Goal: Transaction & Acquisition: Purchase product/service

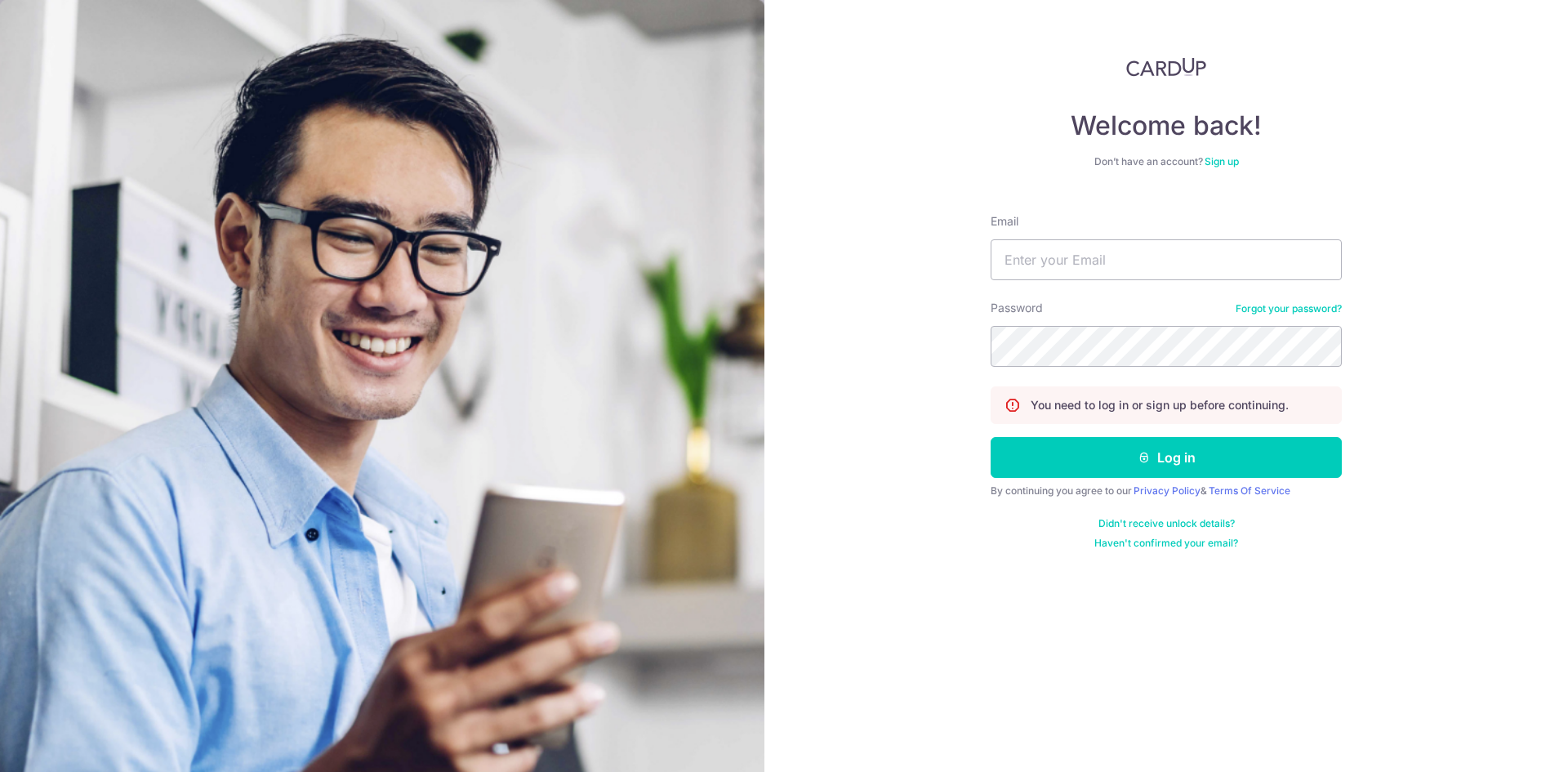
type input "daxin93@gmail.com"
click at [1126, 448] on button "Log in" at bounding box center [1166, 458] width 351 height 41
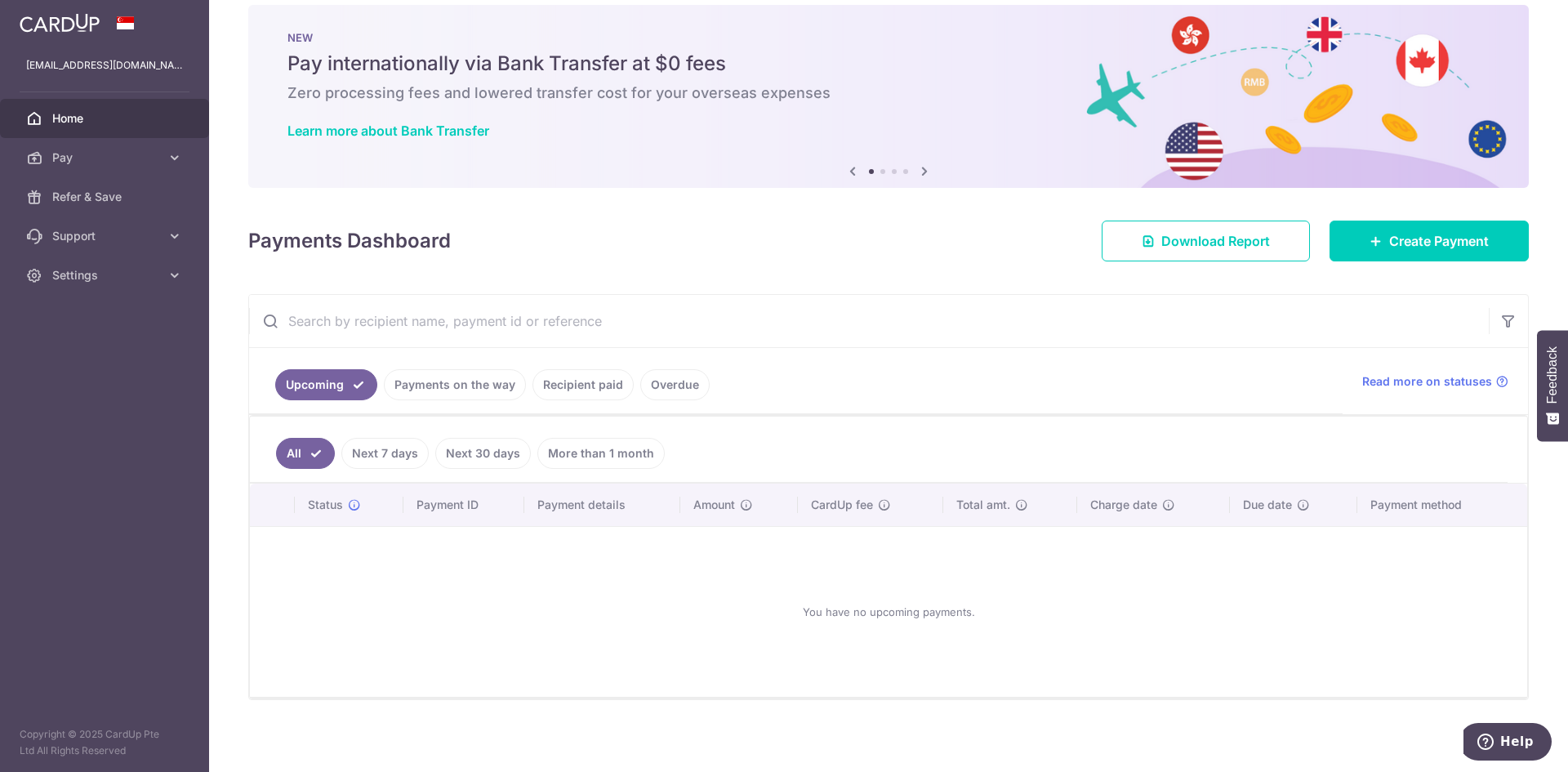
scroll to position [26, 0]
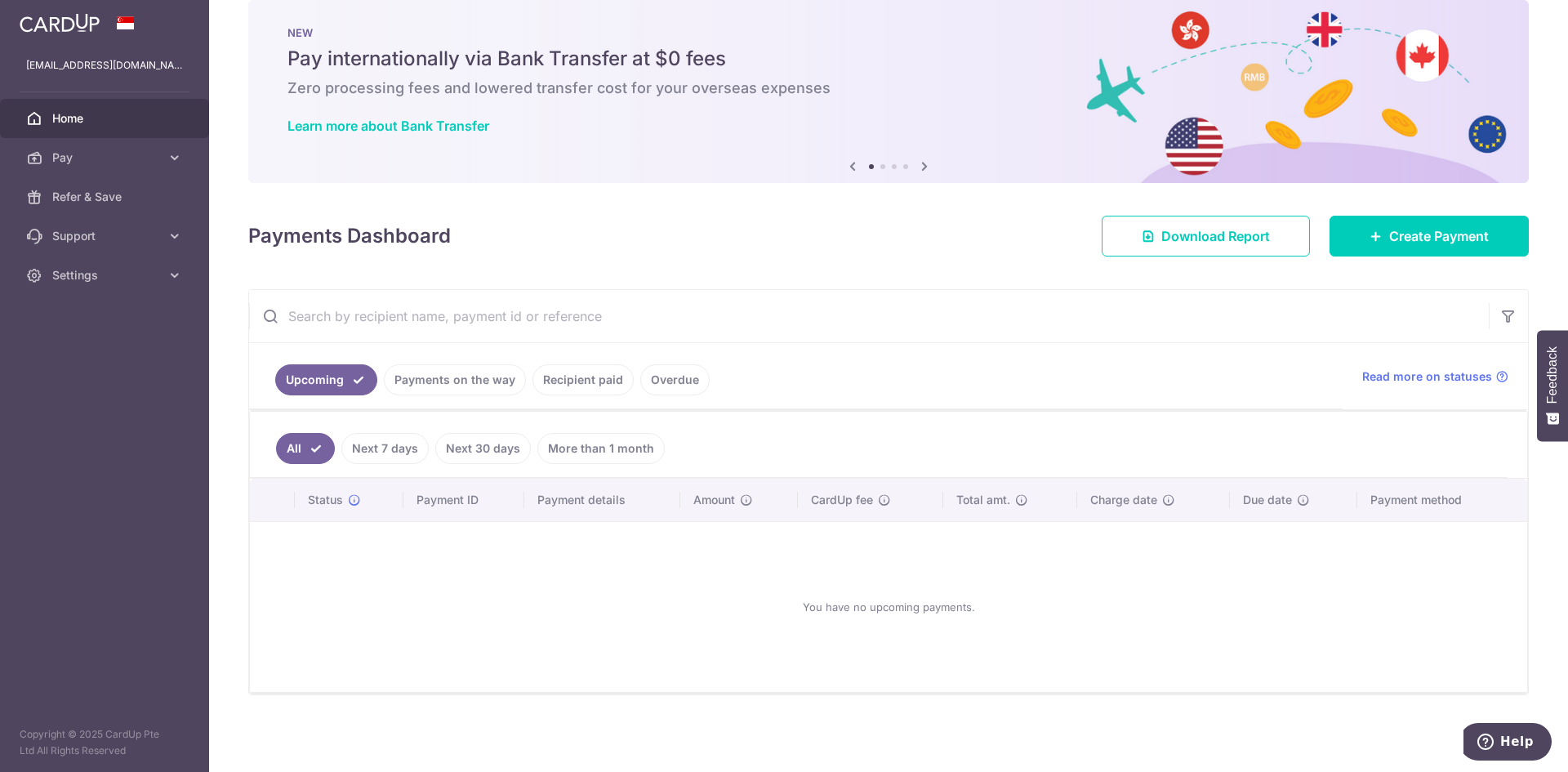
click at [416, 381] on div at bounding box center [791, 390] width 1584 height 780
click at [602, 370] on link "Recipient paid" at bounding box center [584, 379] width 101 height 31
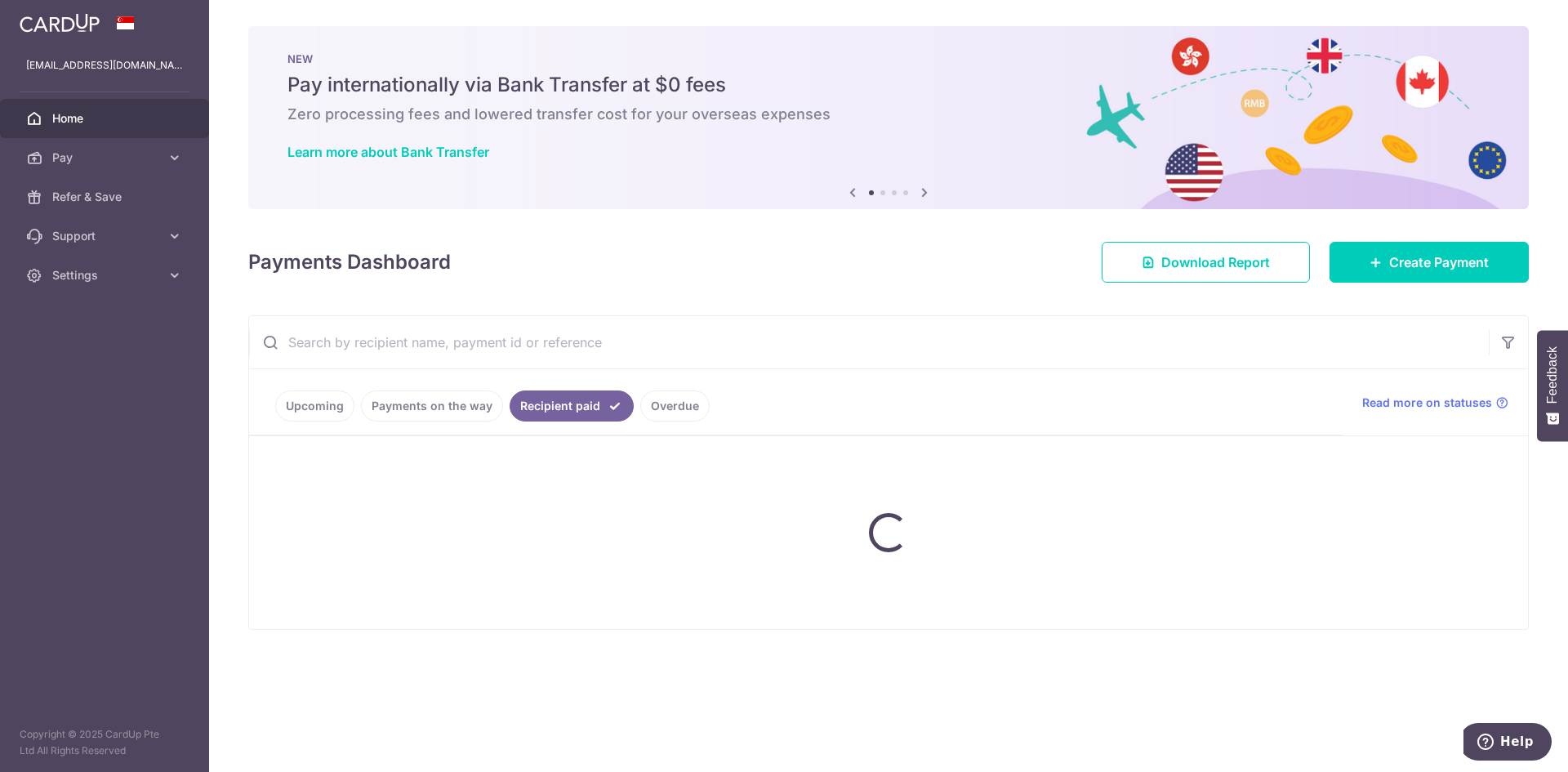
scroll to position [0, 0]
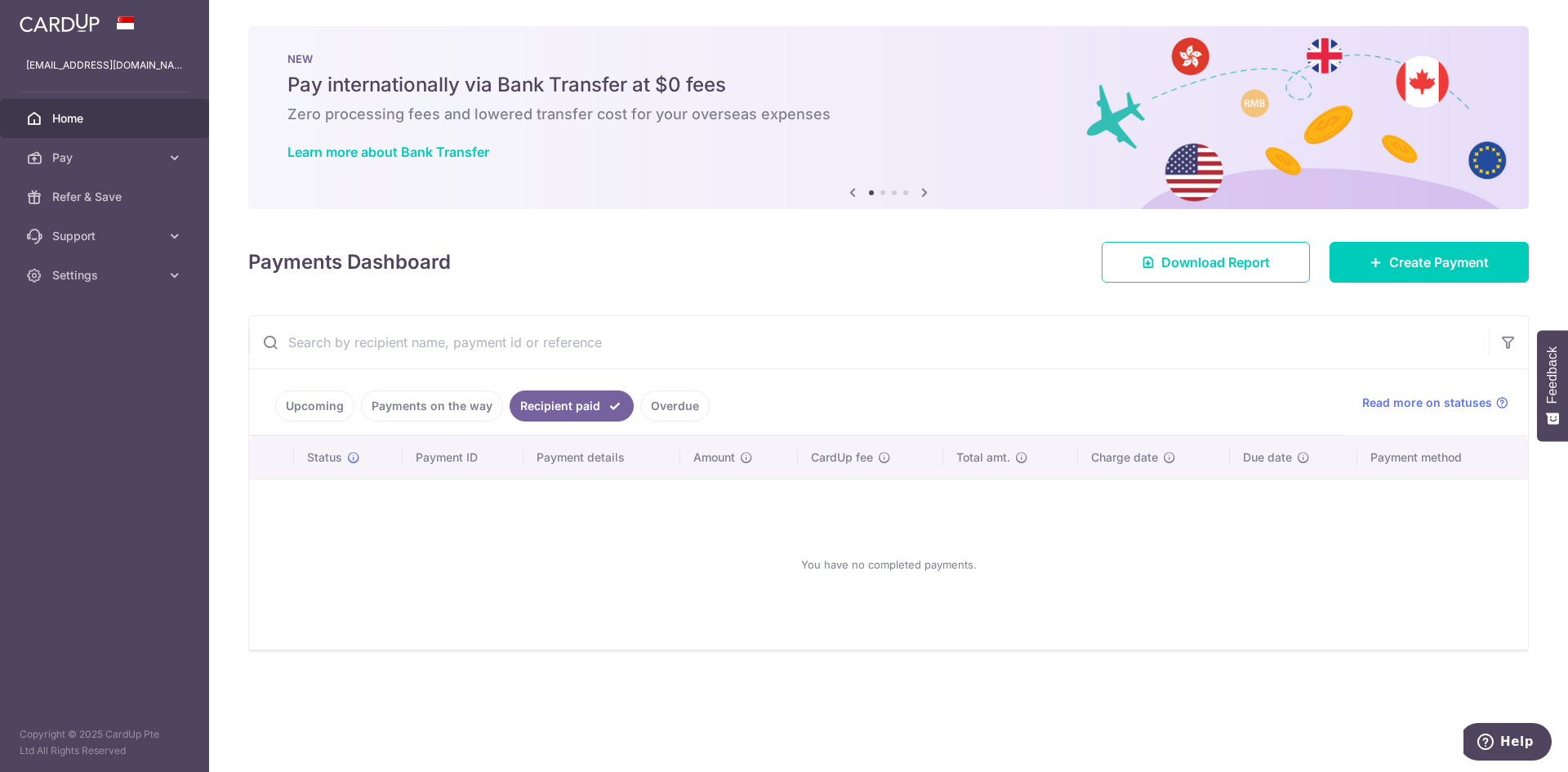
click at [441, 408] on link "Payments on the way" at bounding box center [432, 406] width 142 height 31
click at [326, 408] on link "Upcoming" at bounding box center [315, 406] width 80 height 31
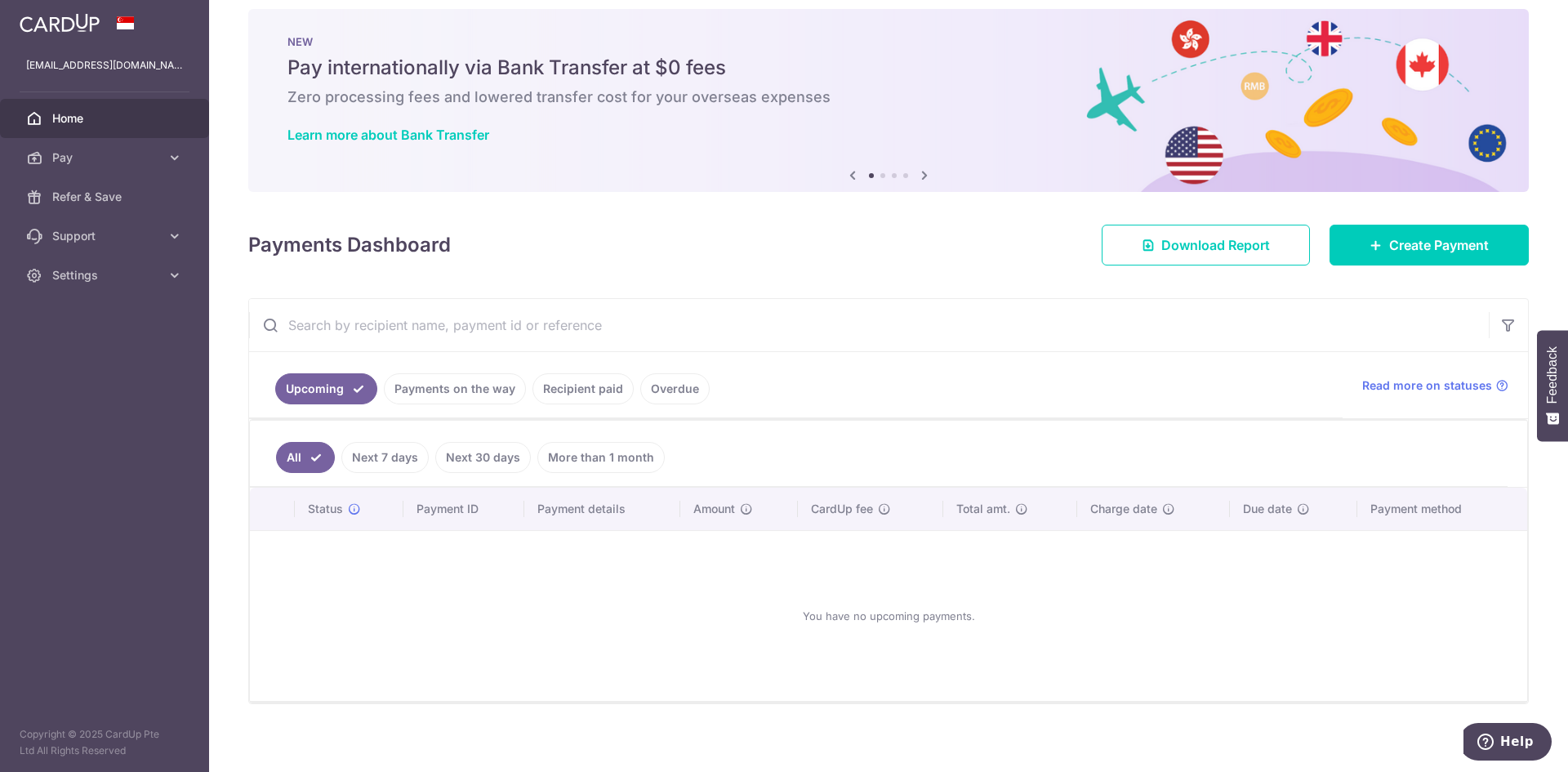
scroll to position [26, 0]
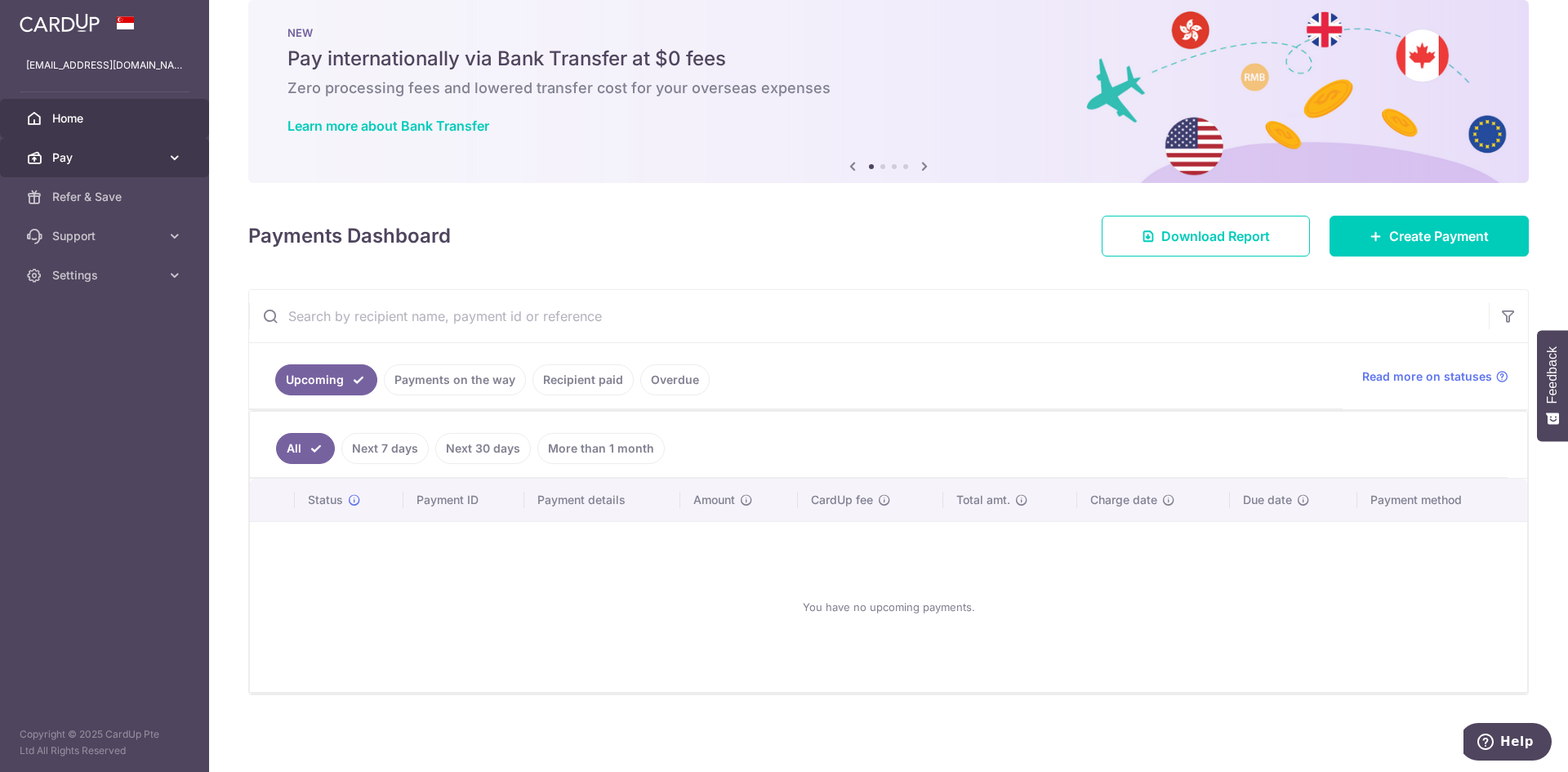
click at [179, 162] on icon at bounding box center [175, 157] width 16 height 16
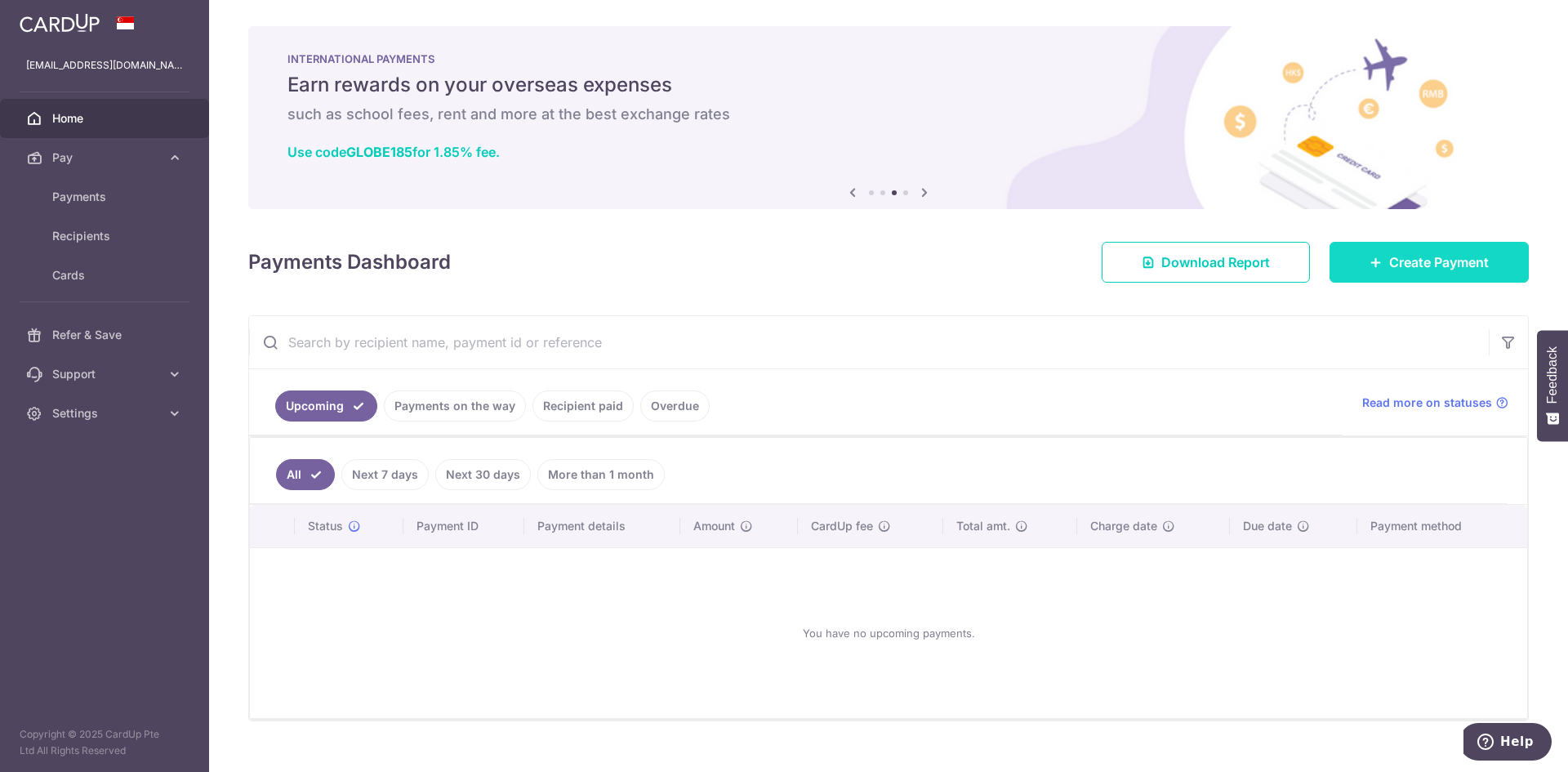
click at [1398, 271] on span "Create Payment" at bounding box center [1439, 263] width 99 height 20
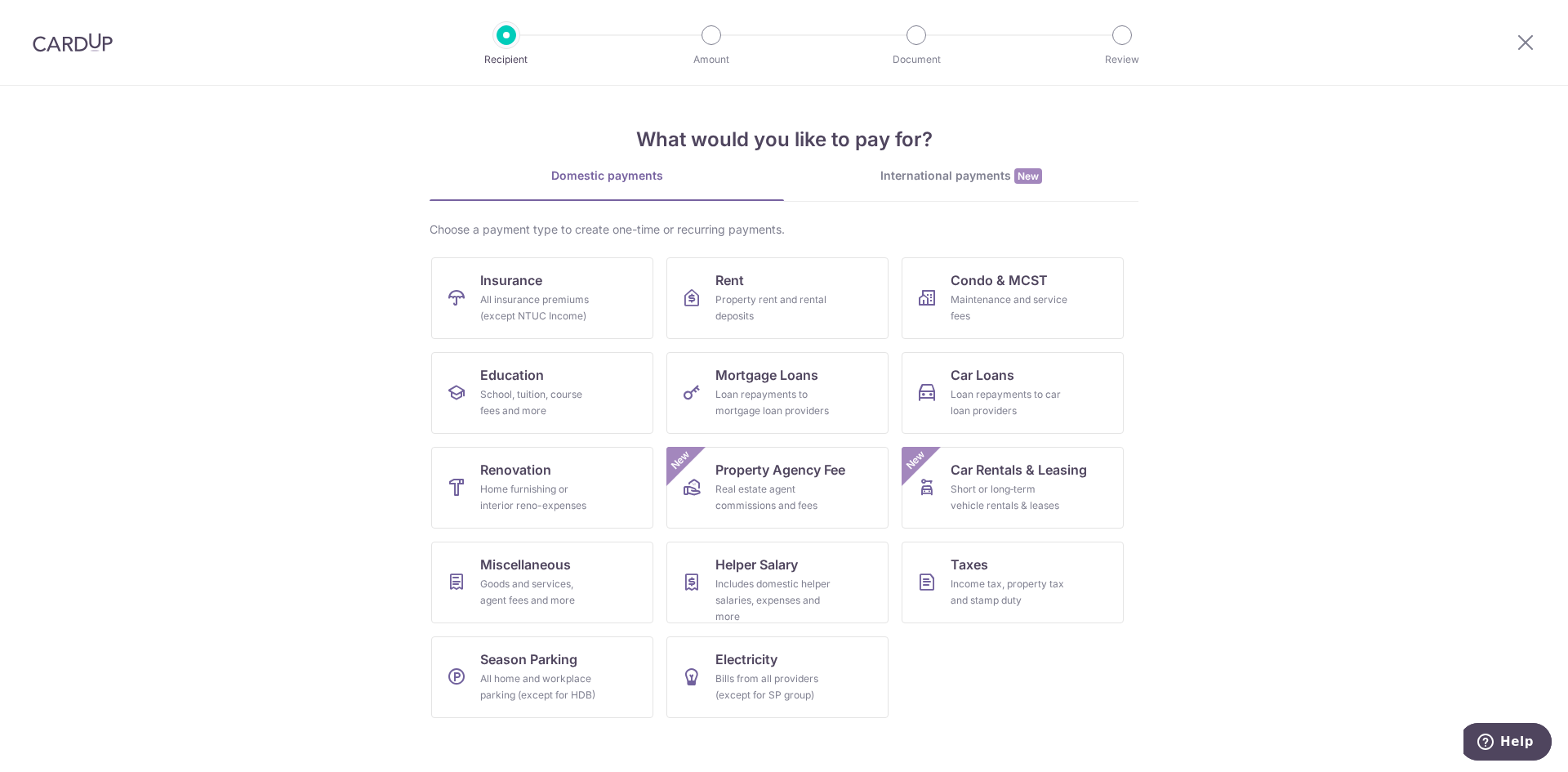
click at [215, 350] on section "What would you like to pay for? Domestic payments International payments New Ch…" at bounding box center [784, 429] width 1568 height 686
click at [501, 573] on span "Miscellaneous" at bounding box center [525, 565] width 90 height 20
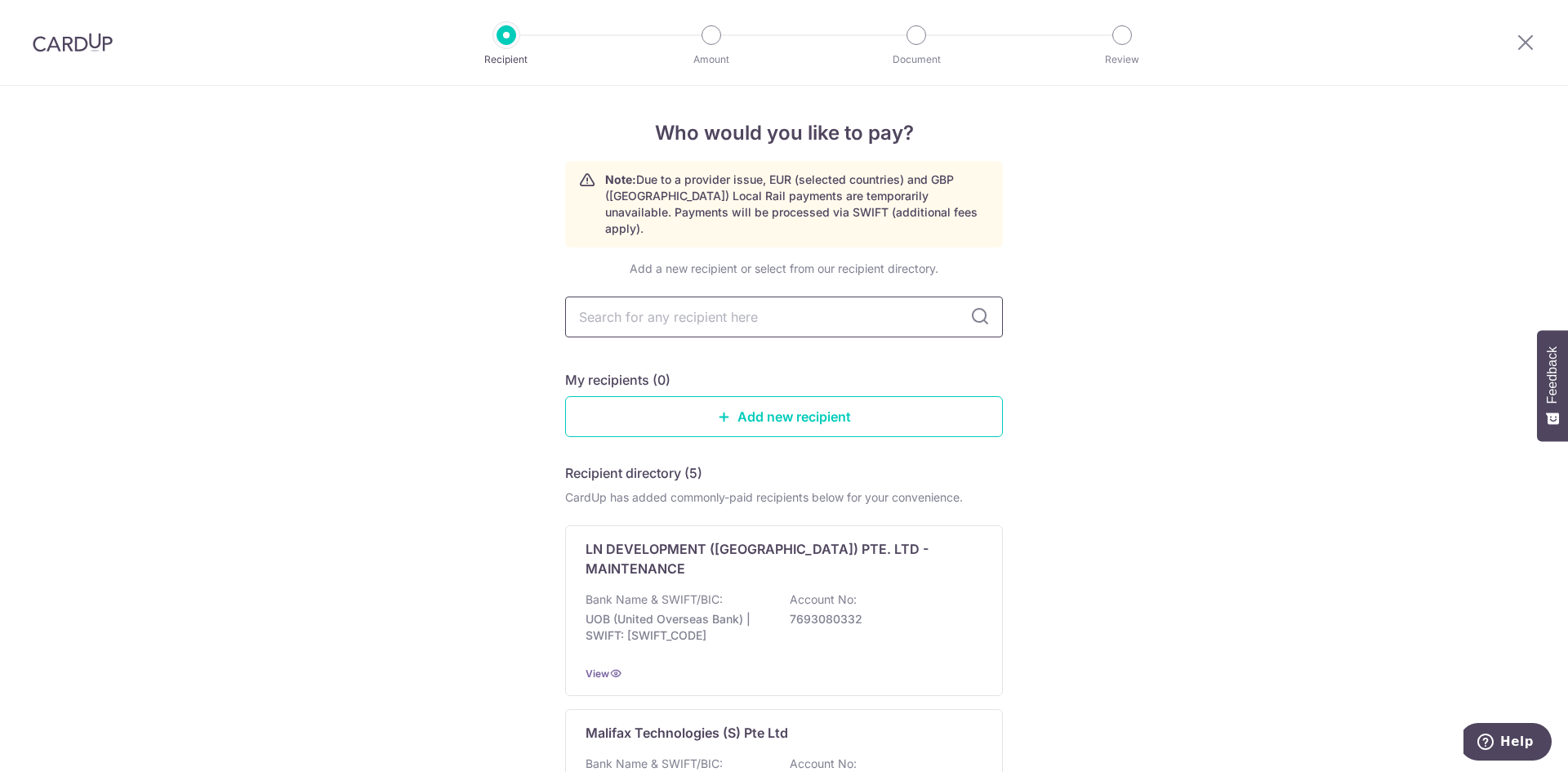
click at [647, 296] on input "text" at bounding box center [784, 316] width 437 height 41
click at [873, 305] on input "text" at bounding box center [784, 316] width 437 height 41
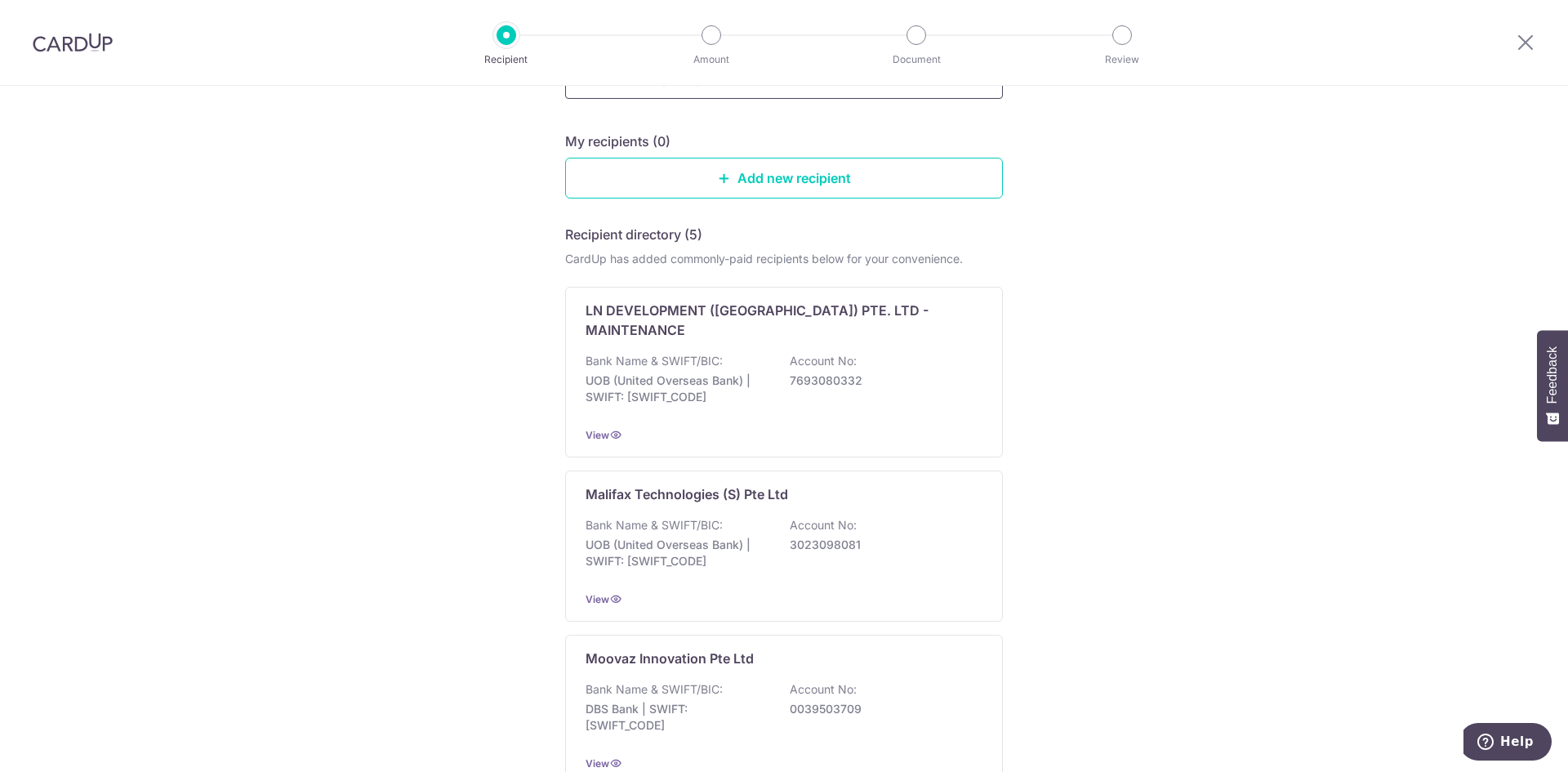
scroll to position [245, 0]
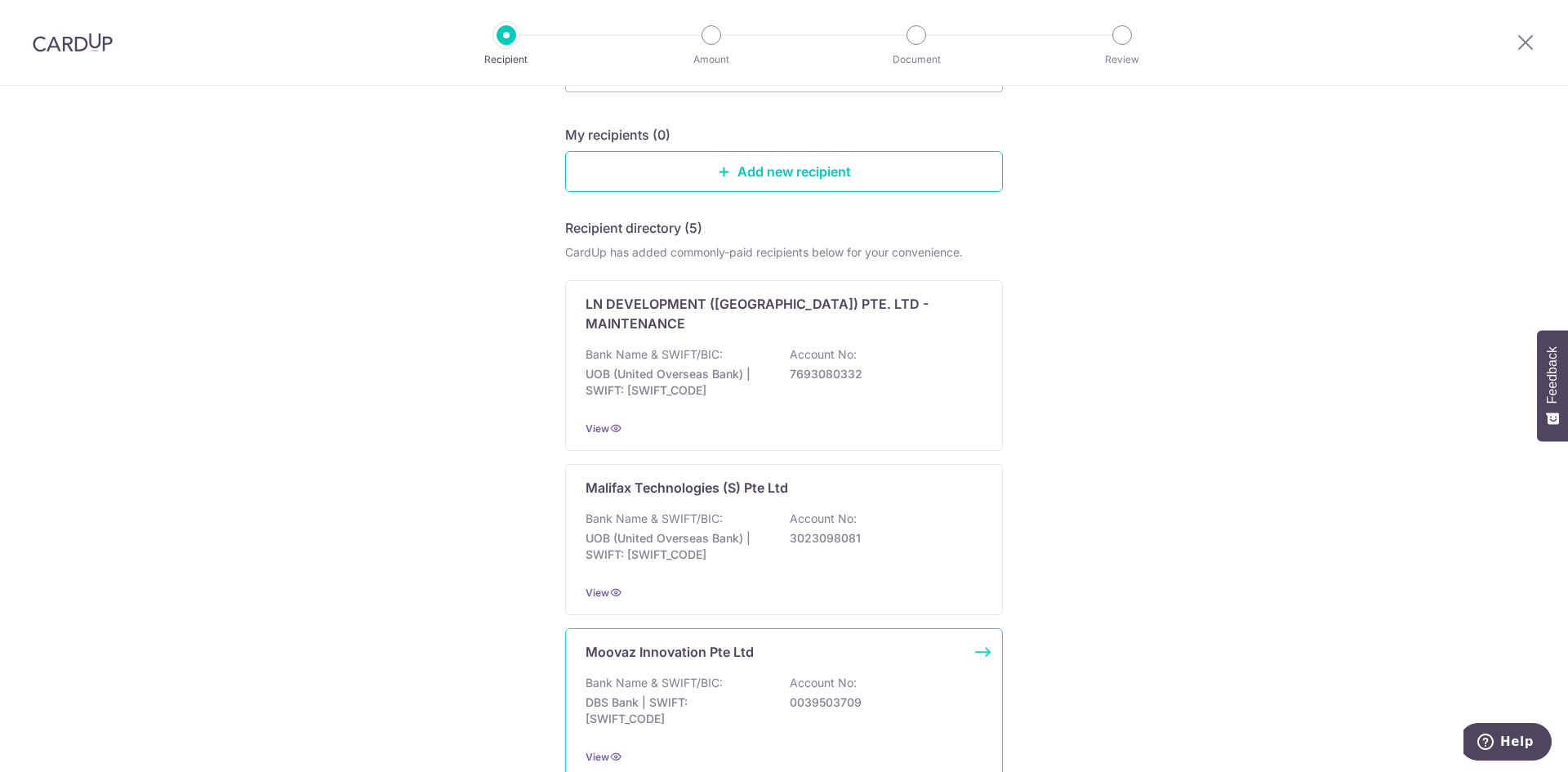
click at [629, 643] on p "Moovaz Innovation Pte Ltd" at bounding box center [669, 653] width 168 height 20
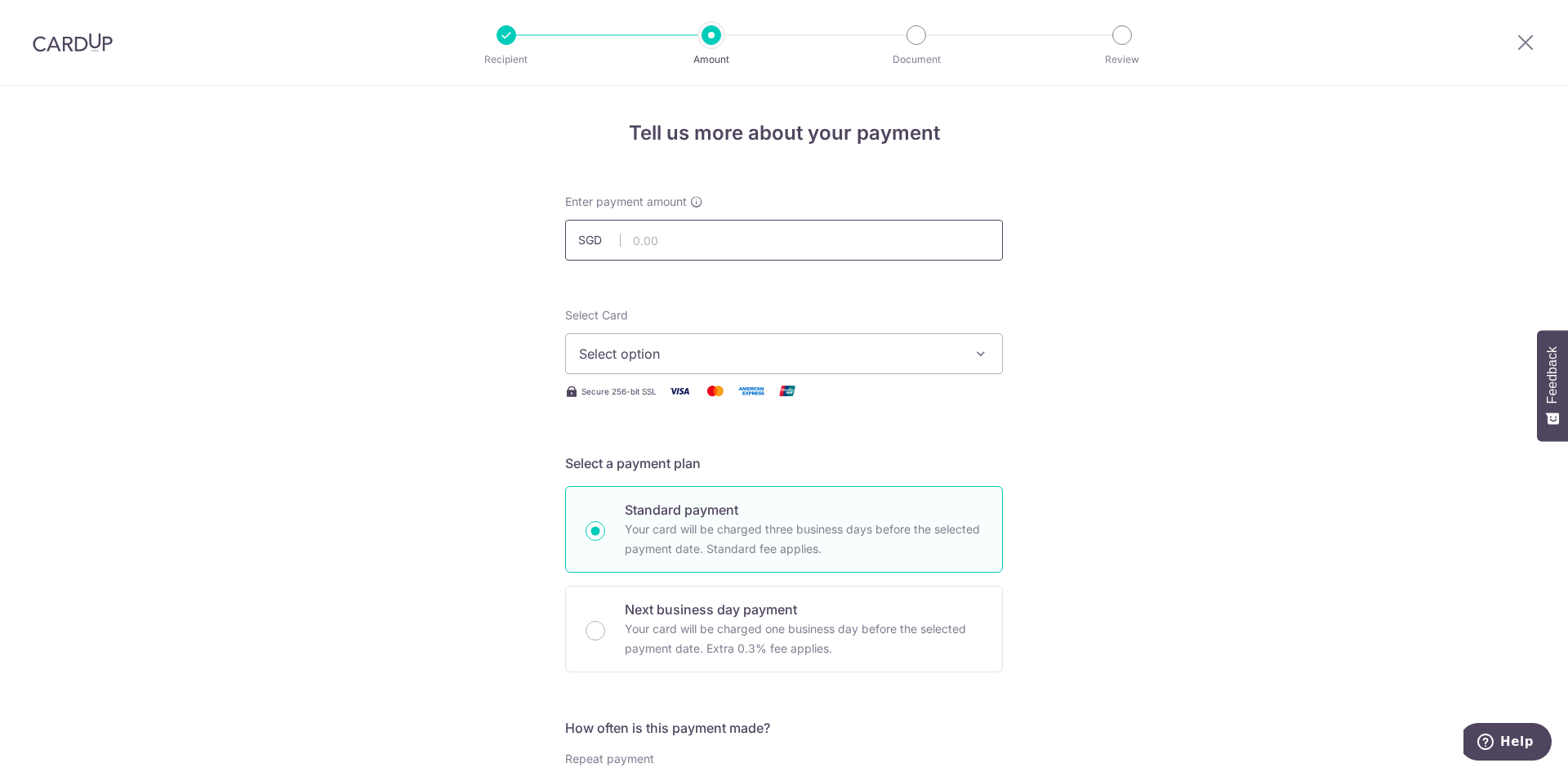
click at [643, 243] on input "text" at bounding box center [784, 240] width 437 height 41
type input "776.00"
click at [696, 337] on button "Select option" at bounding box center [784, 353] width 437 height 41
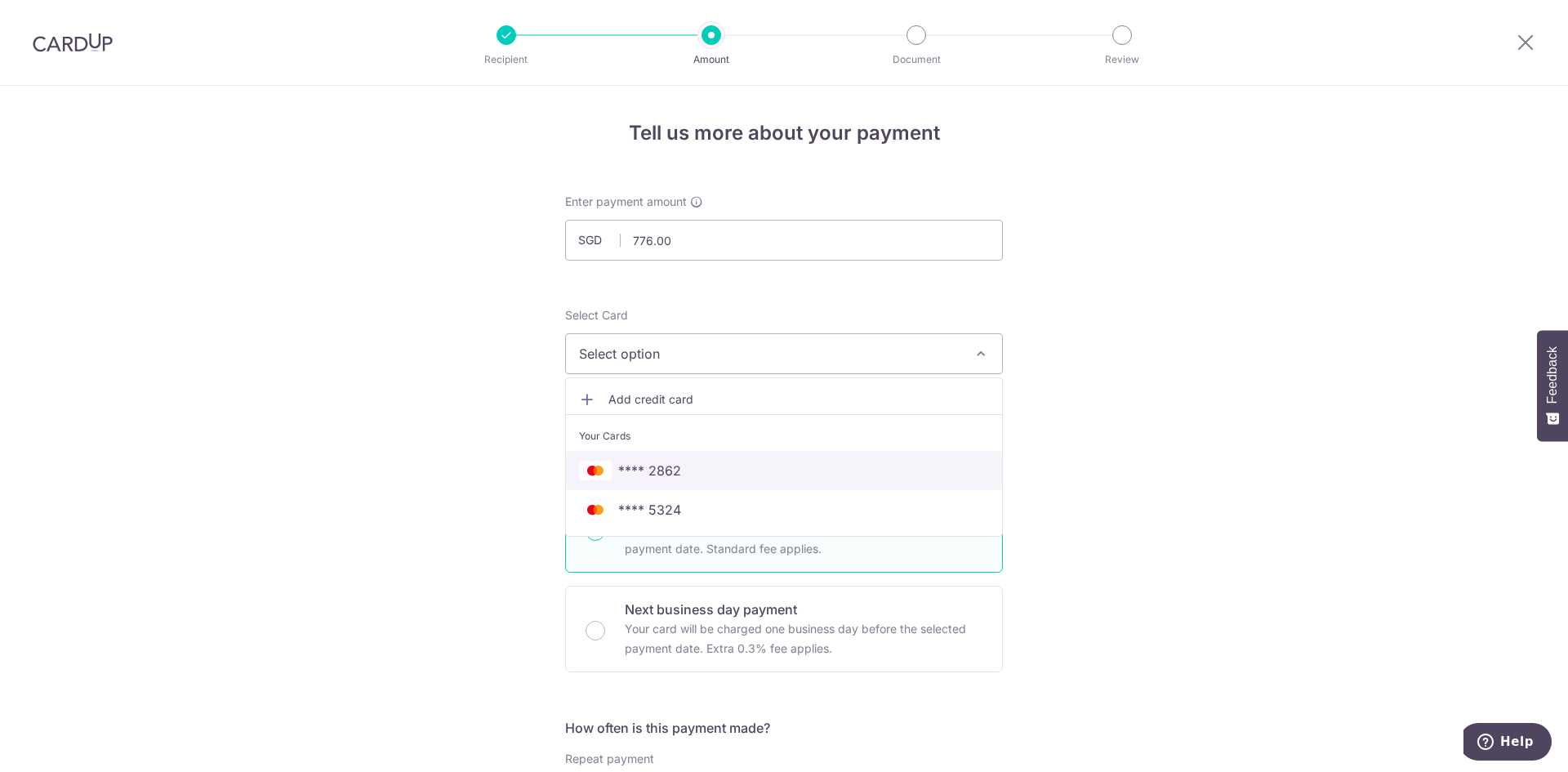
click at [684, 465] on span "**** 2862" at bounding box center [784, 471] width 410 height 20
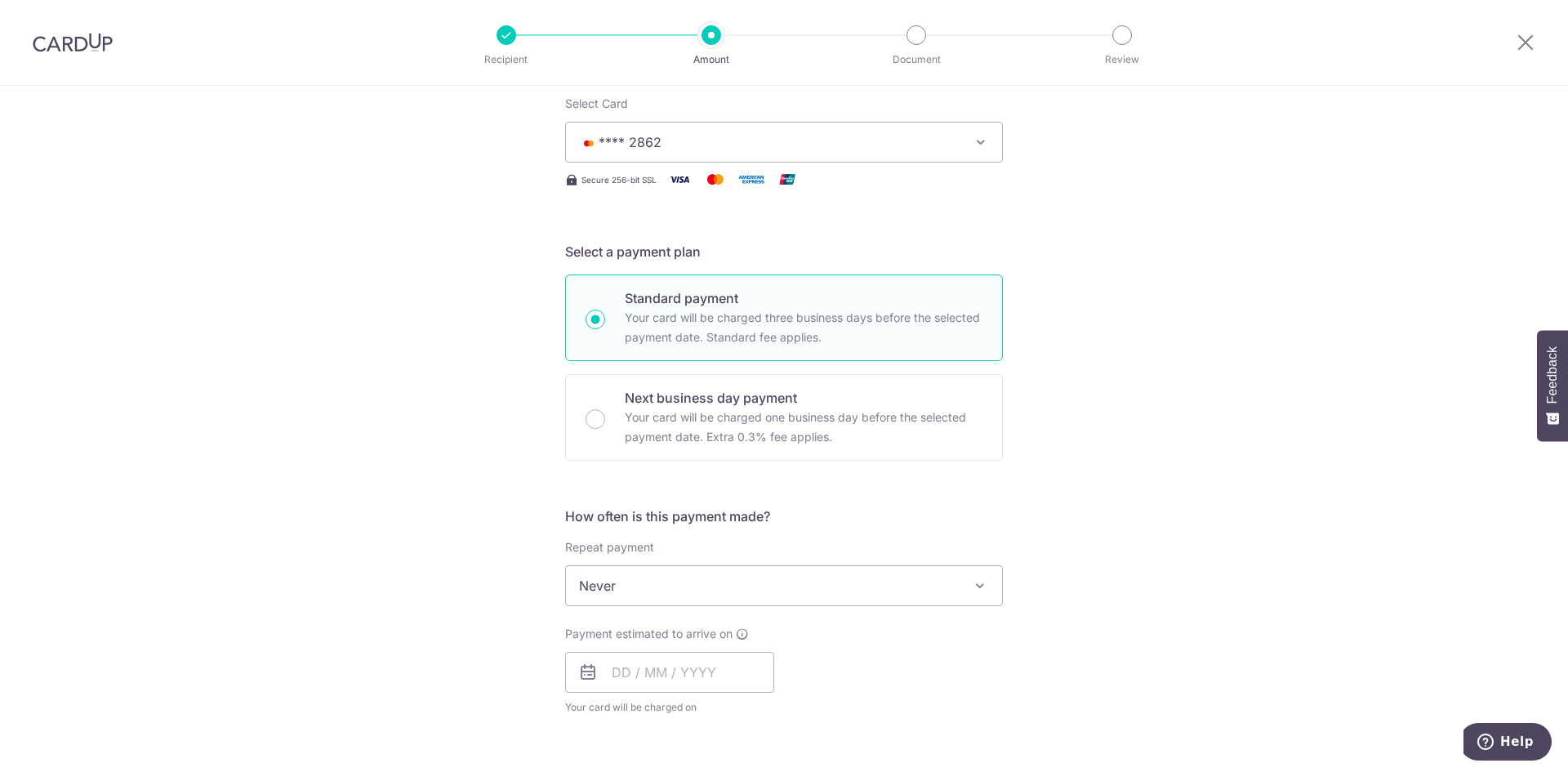
scroll to position [327, 0]
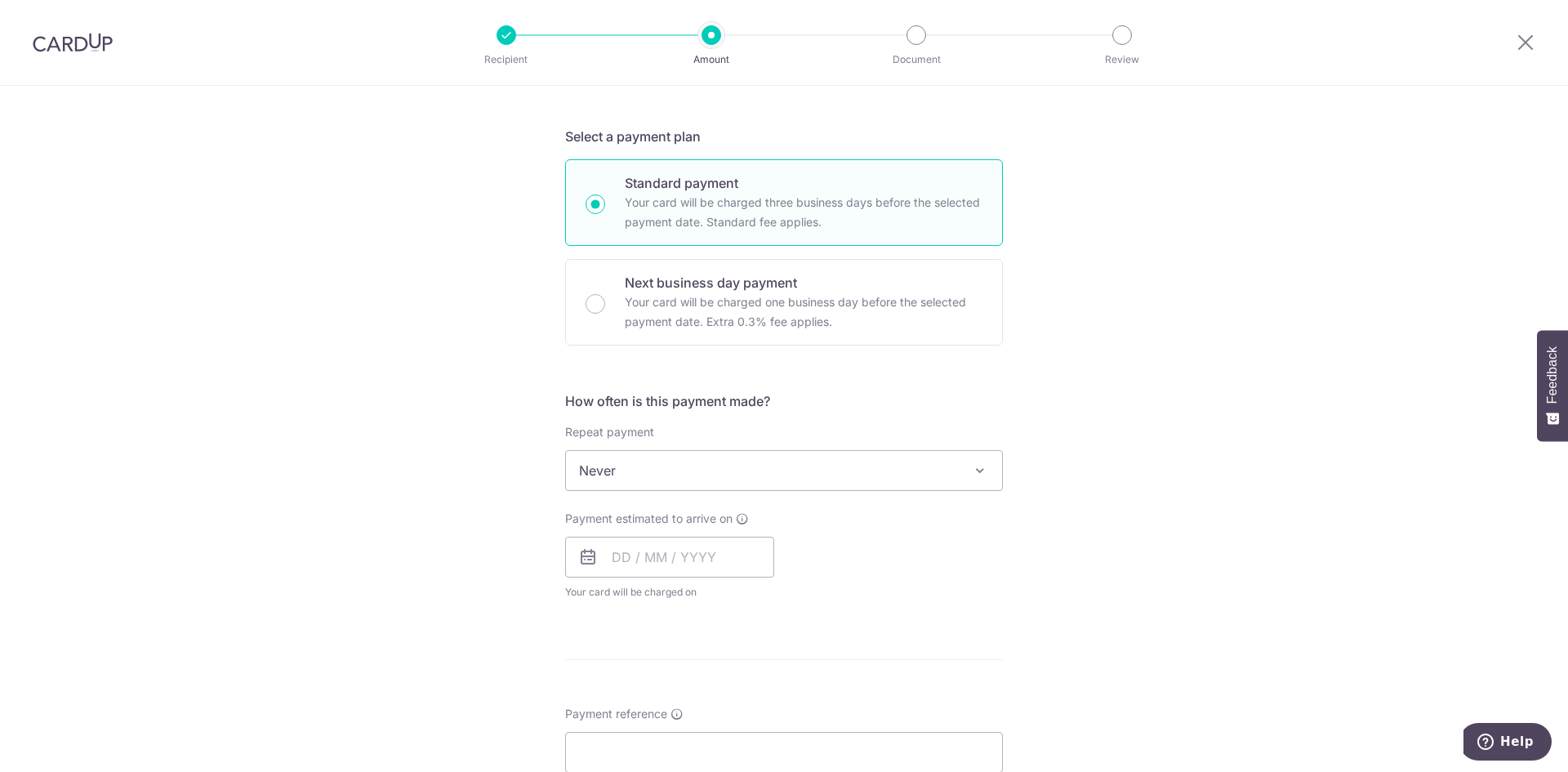
click at [854, 454] on span "Never" at bounding box center [784, 470] width 436 height 39
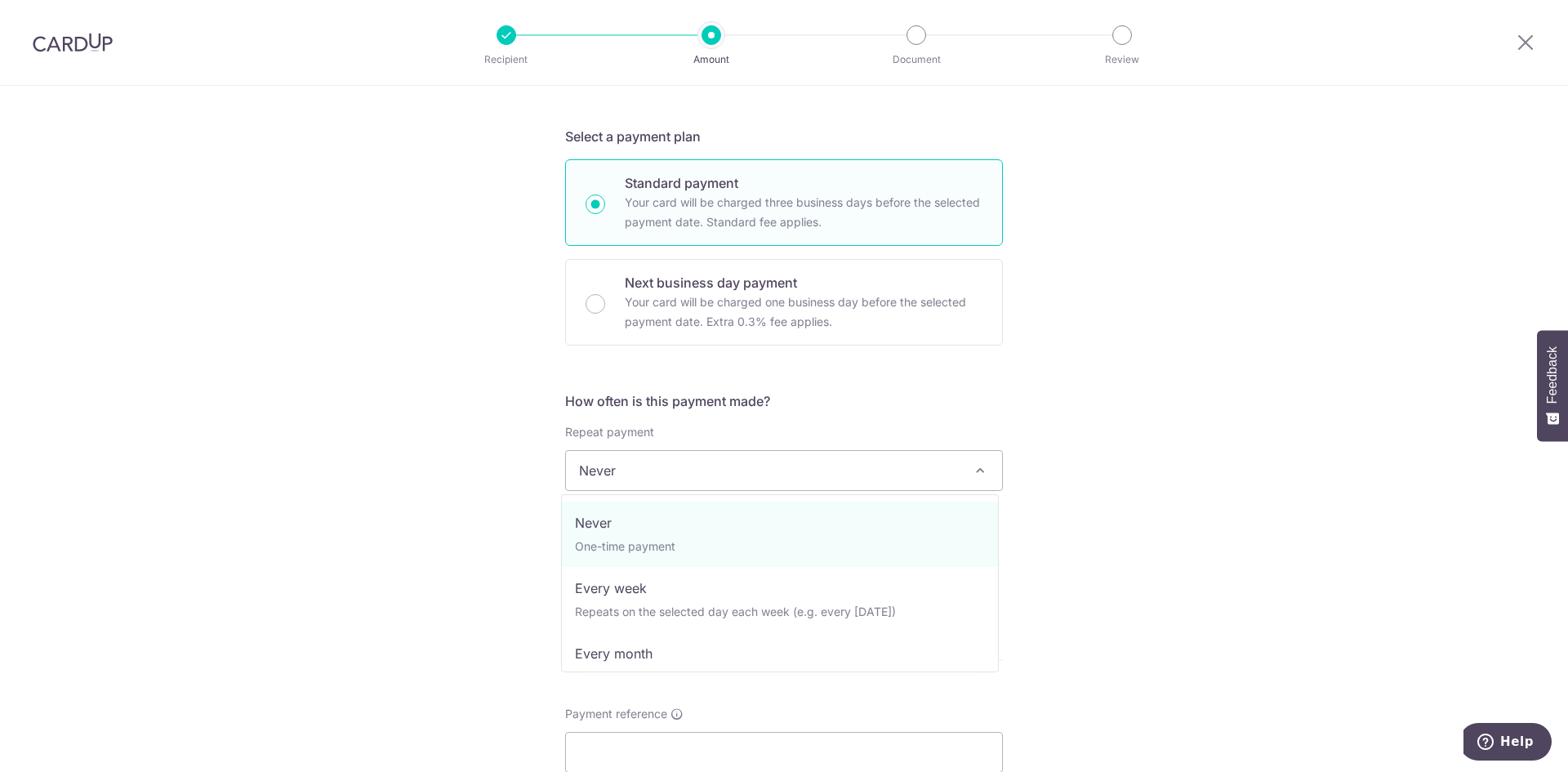
click at [1282, 420] on div "Tell us more about your payment Enter payment amount SGD 776.00 776.00 Select C…" at bounding box center [784, 498] width 1568 height 1478
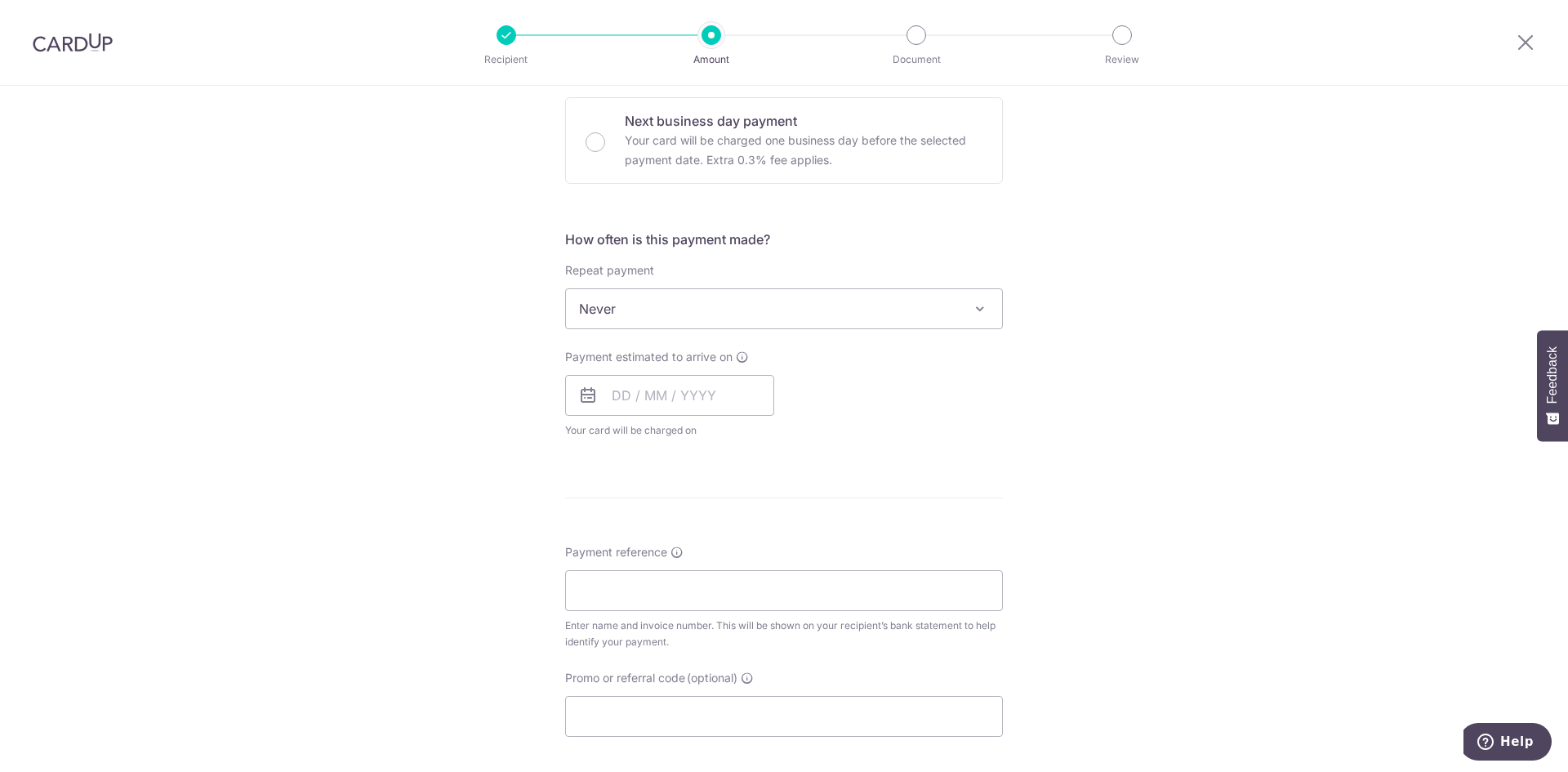
scroll to position [490, 0]
click at [727, 396] on input "text" at bounding box center [670, 393] width 209 height 41
drag, startPoint x: 729, startPoint y: 535, endPoint x: 1046, endPoint y: 380, distance: 352.9
click at [729, 535] on link "9" at bounding box center [729, 542] width 26 height 26
type input "[DATE]"
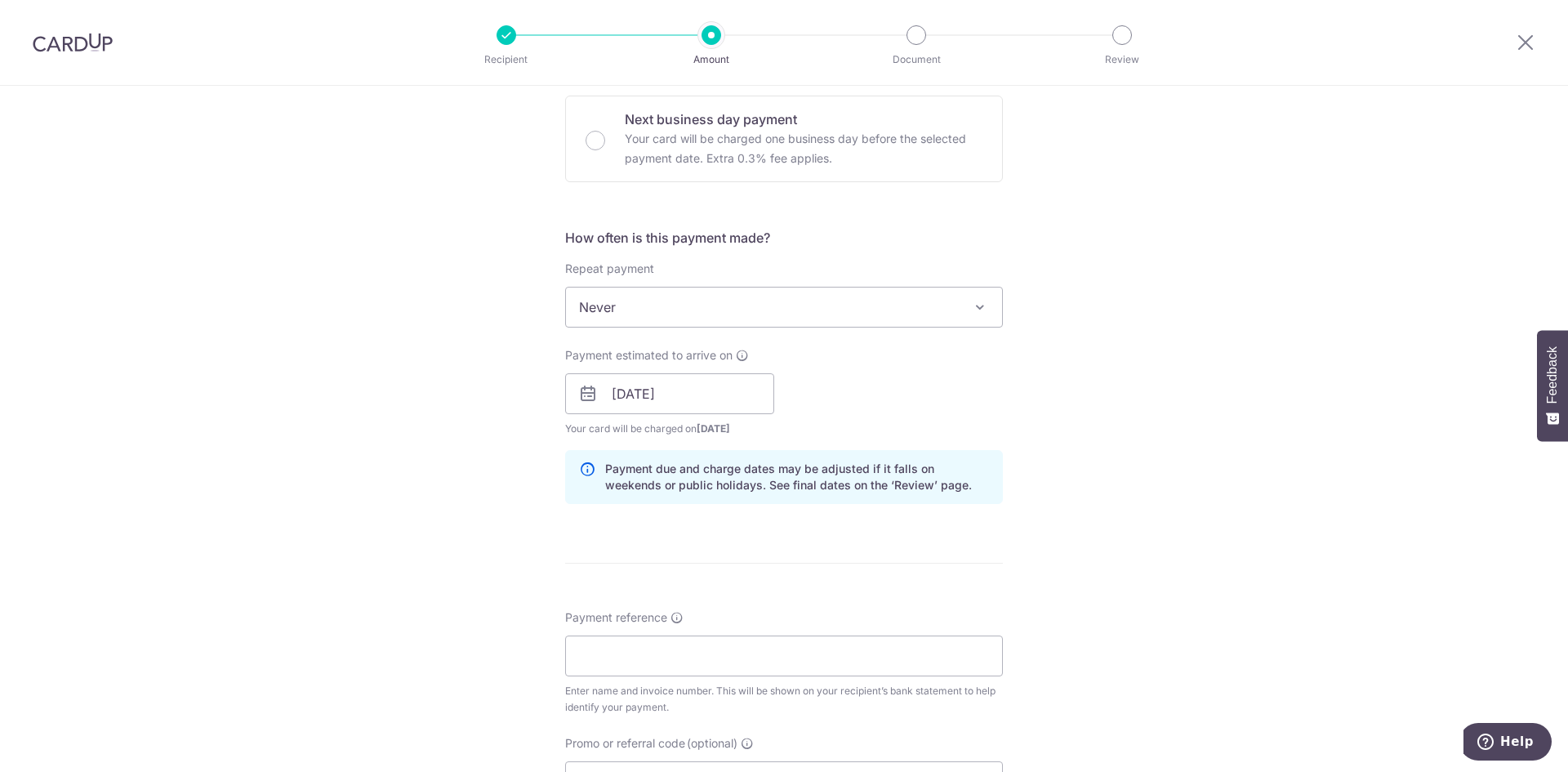
click at [1242, 349] on div "Tell us more about your payment Enter payment amount SGD 776.00 776.00 Select C…" at bounding box center [784, 368] width 1568 height 1546
click at [1251, 350] on div "Tell us more about your payment Enter payment amount SGD 776.00 776.00 Select C…" at bounding box center [784, 368] width 1568 height 1546
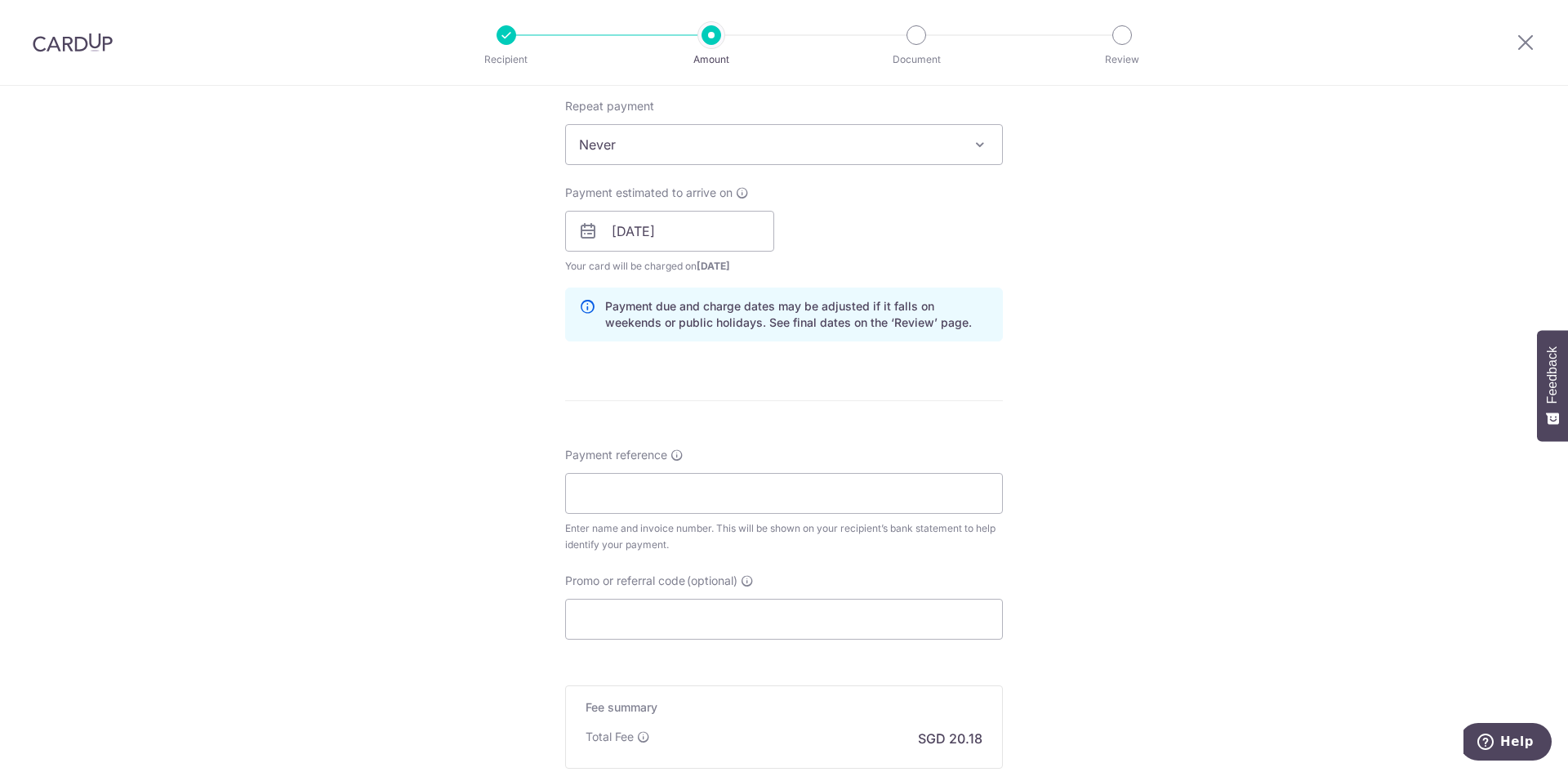
scroll to position [654, 0]
click at [683, 486] on input "Payment reference" at bounding box center [784, 492] width 437 height 41
click at [649, 488] on input "OLIVIA DEPOSIT" at bounding box center [784, 492] width 437 height 41
type input "OLIVIA"
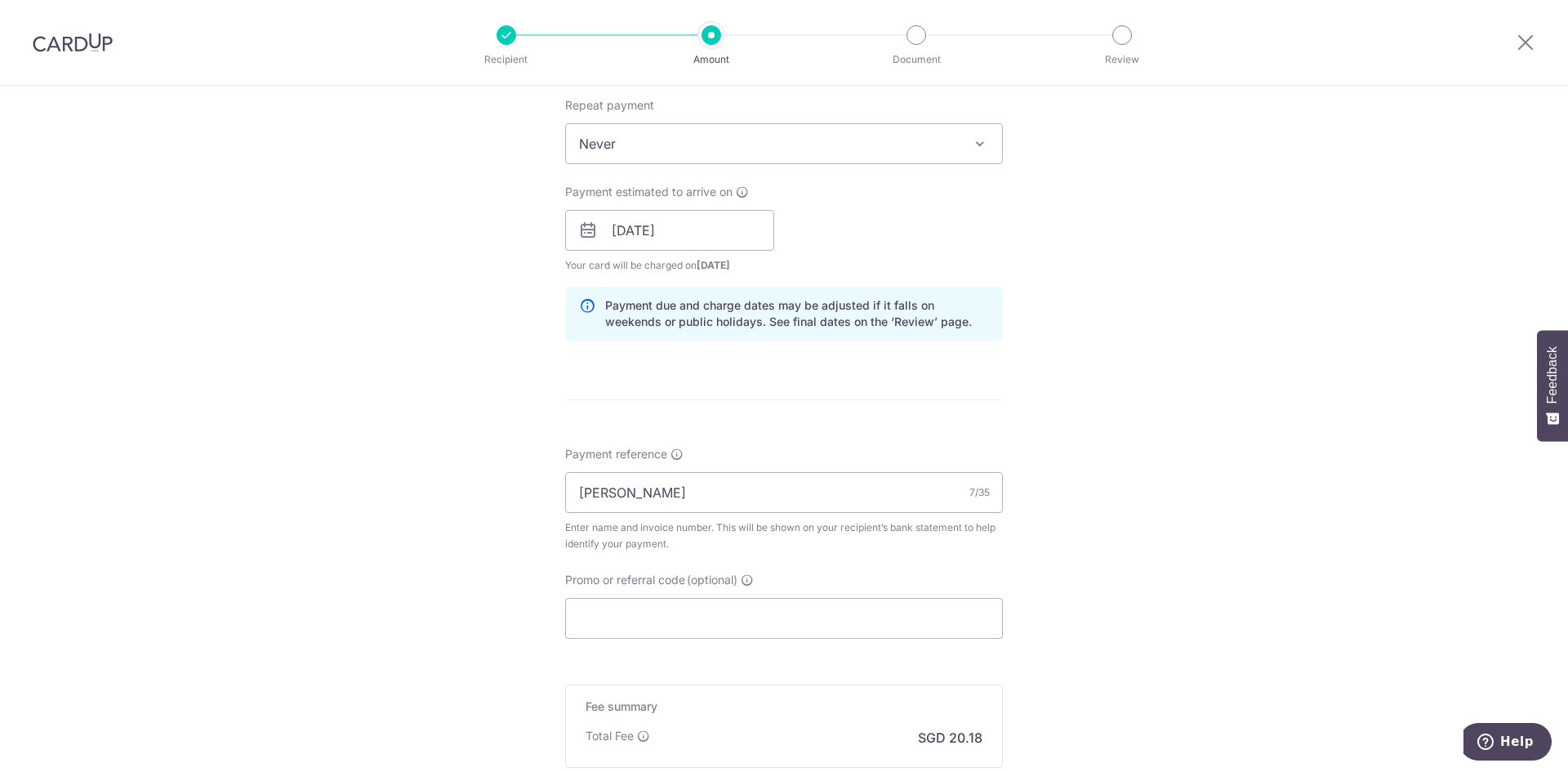
click at [1129, 466] on div "Tell us more about your payment Enter payment amount SGD 776.00 776.00 Select C…" at bounding box center [784, 205] width 1568 height 1546
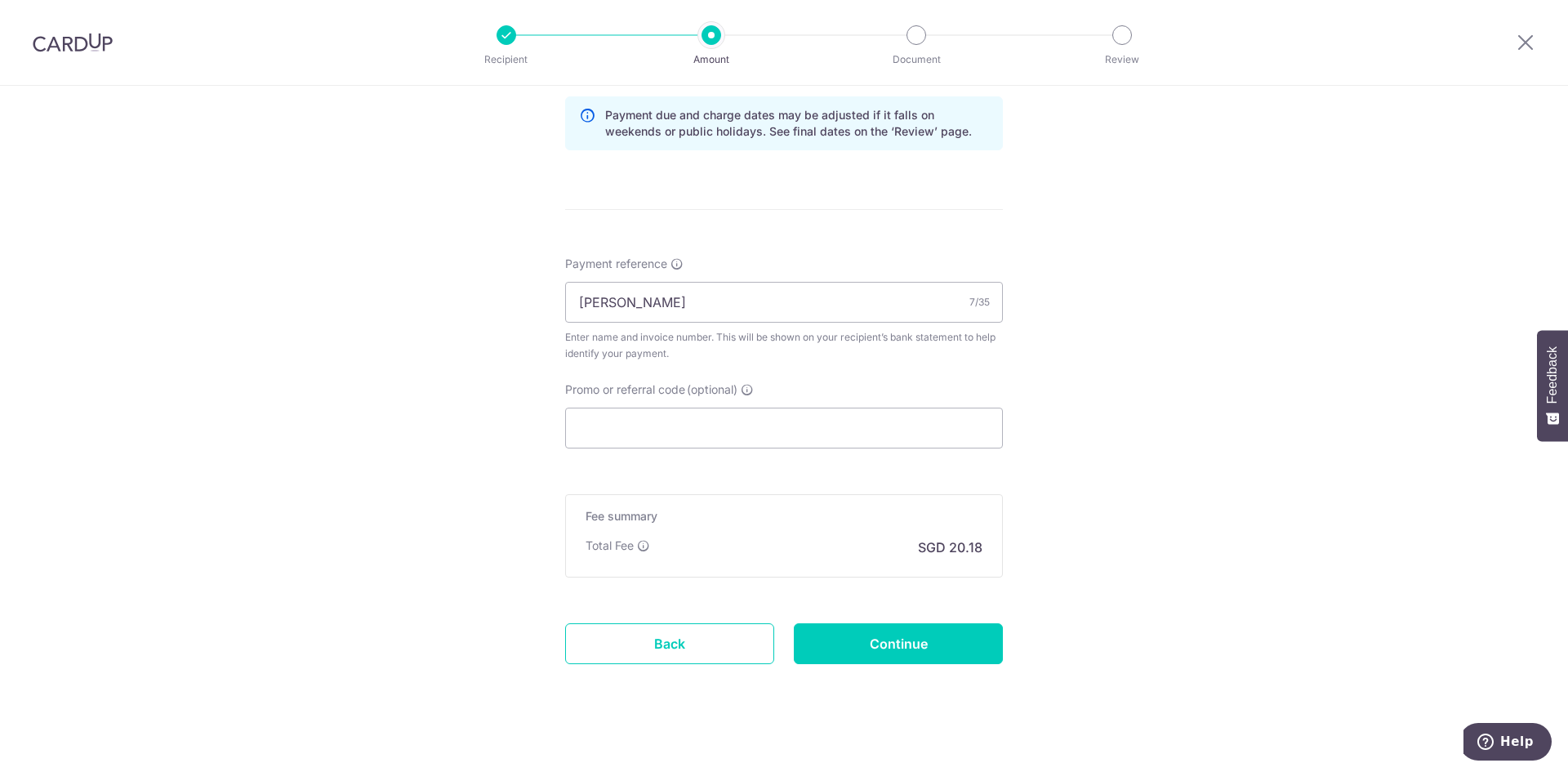
scroll to position [859, 0]
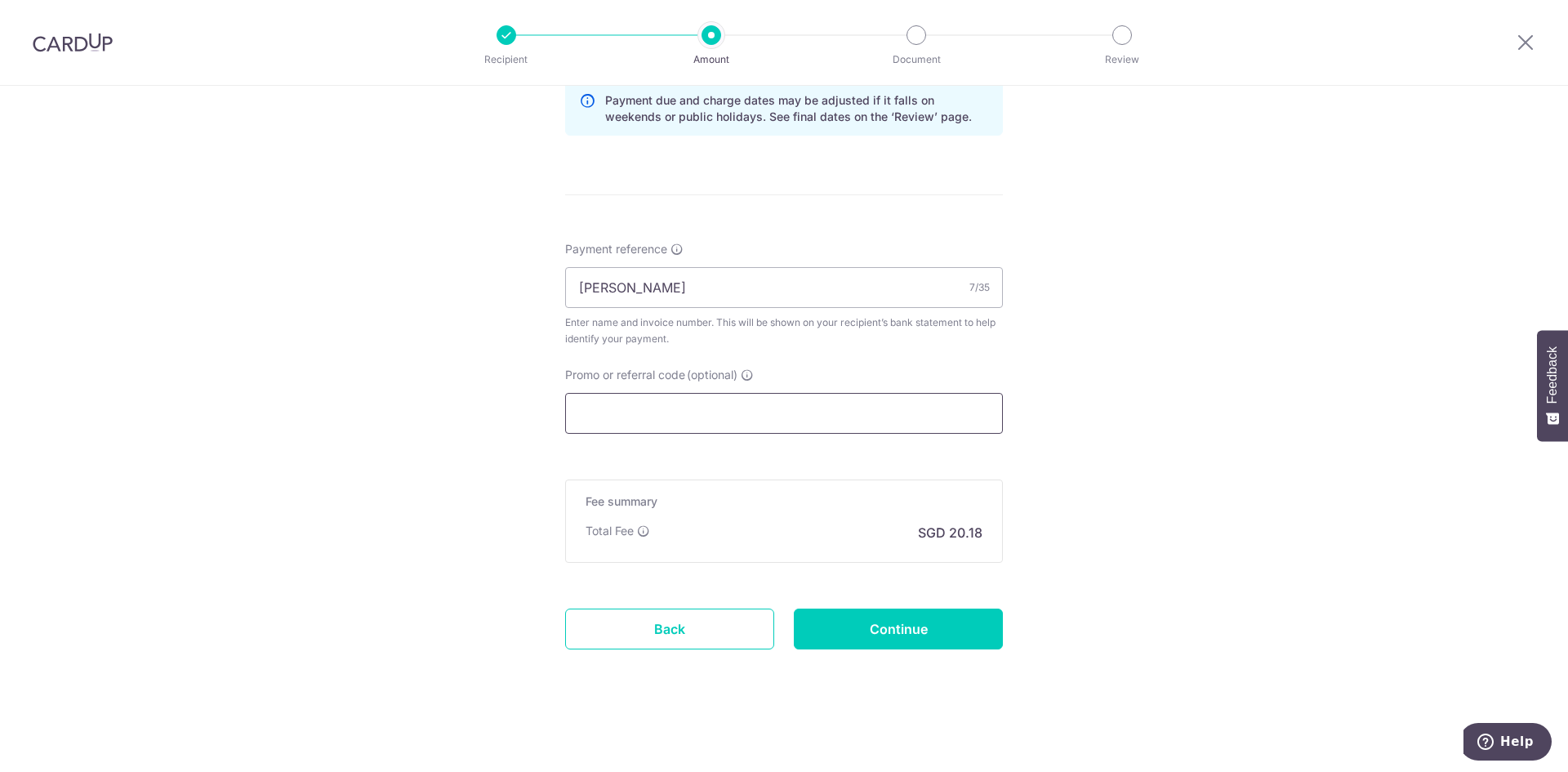
click at [756, 404] on input "Promo or referral code (optional)" at bounding box center [784, 413] width 437 height 41
paste input "MILELION"
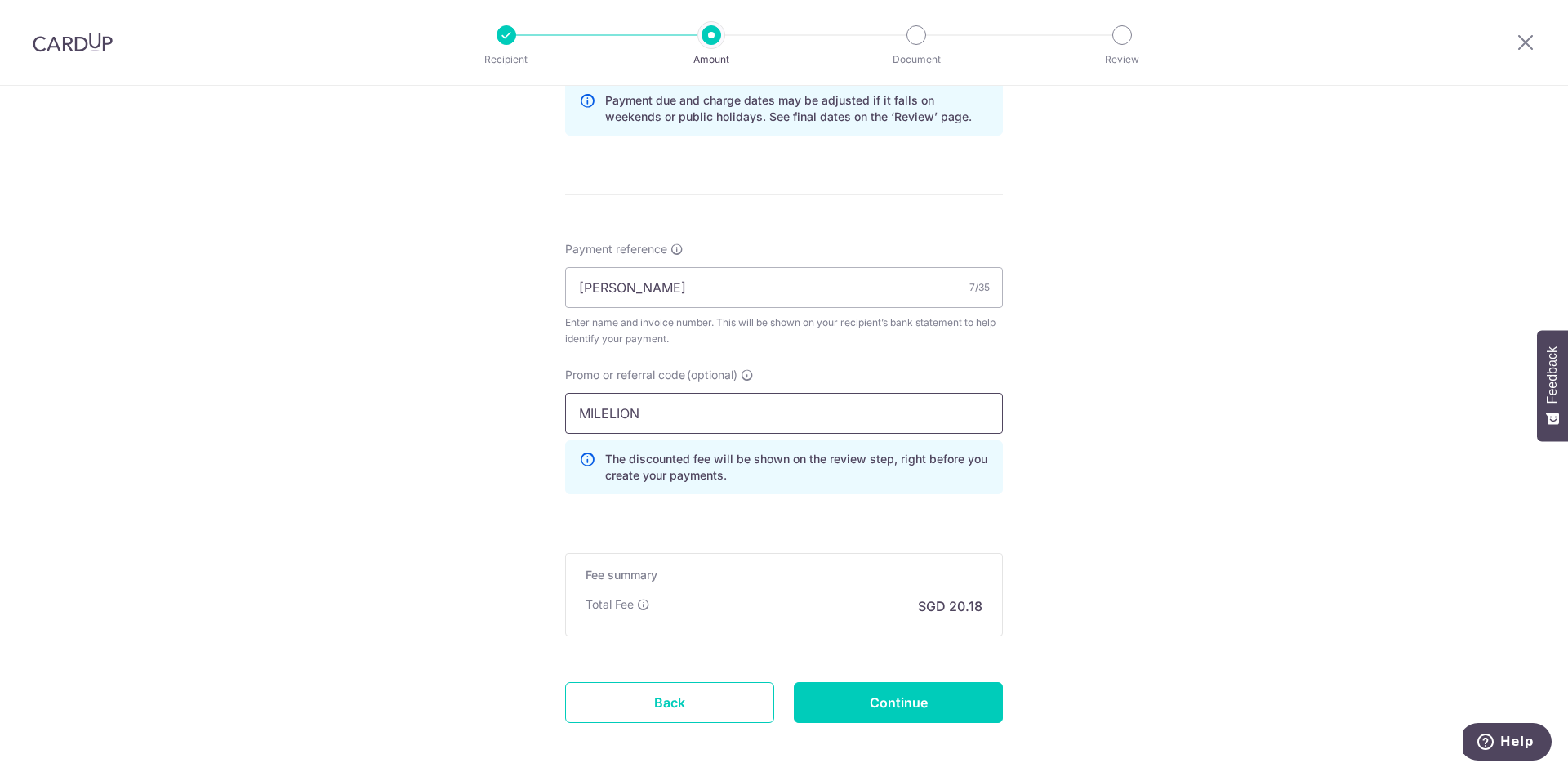
type input "MILELION"
click at [1181, 523] on div "Tell us more about your payment Enter payment amount SGD 776.00 776.00 Select C…" at bounding box center [784, 36] width 1568 height 1619
click at [904, 708] on input "Continue" at bounding box center [899, 702] width 209 height 41
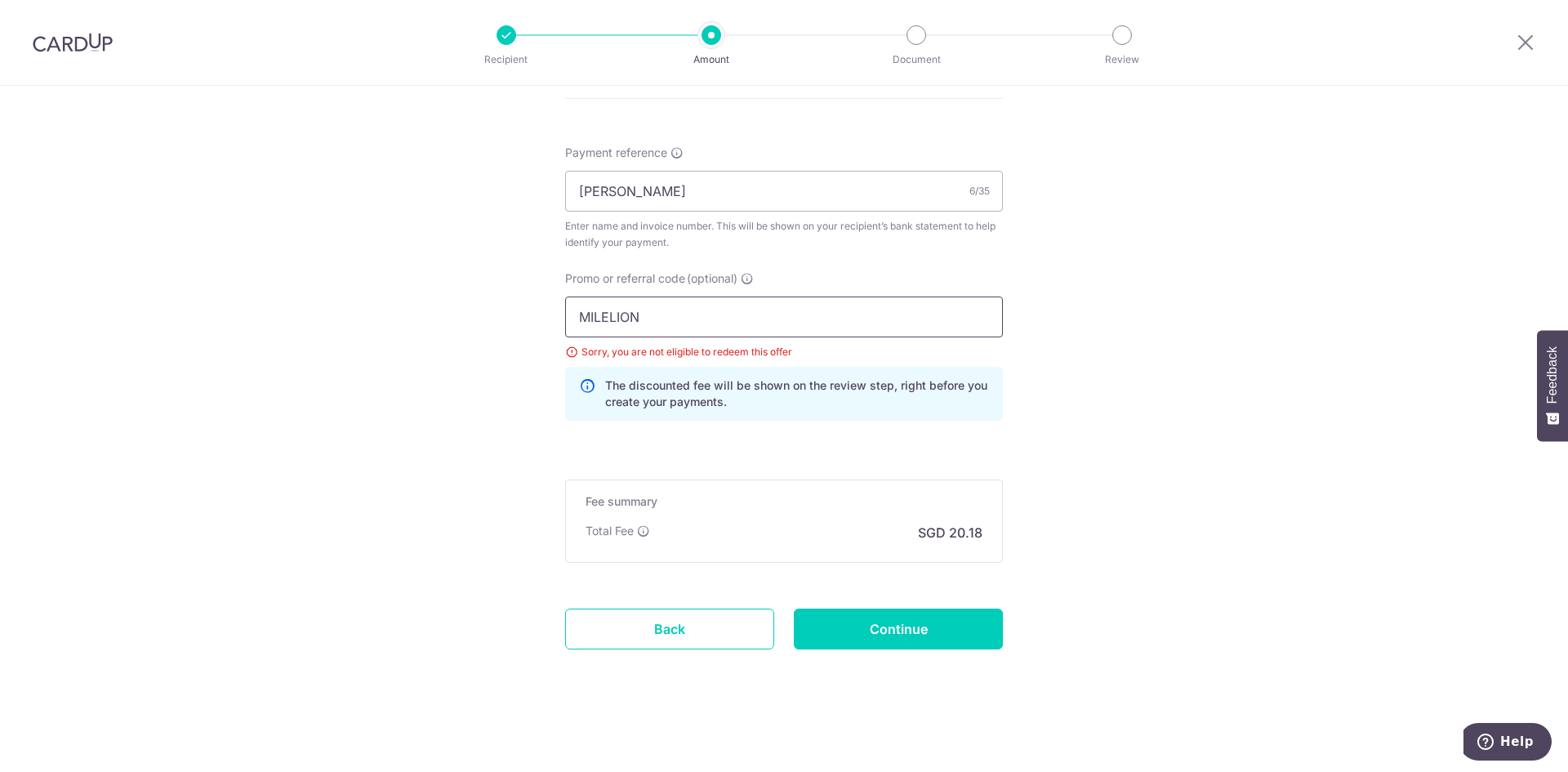
drag, startPoint x: 661, startPoint y: 317, endPoint x: 498, endPoint y: 310, distance: 163.2
type input "YOOKLANH124"
click at [886, 635] on input "Continue" at bounding box center [899, 629] width 209 height 41
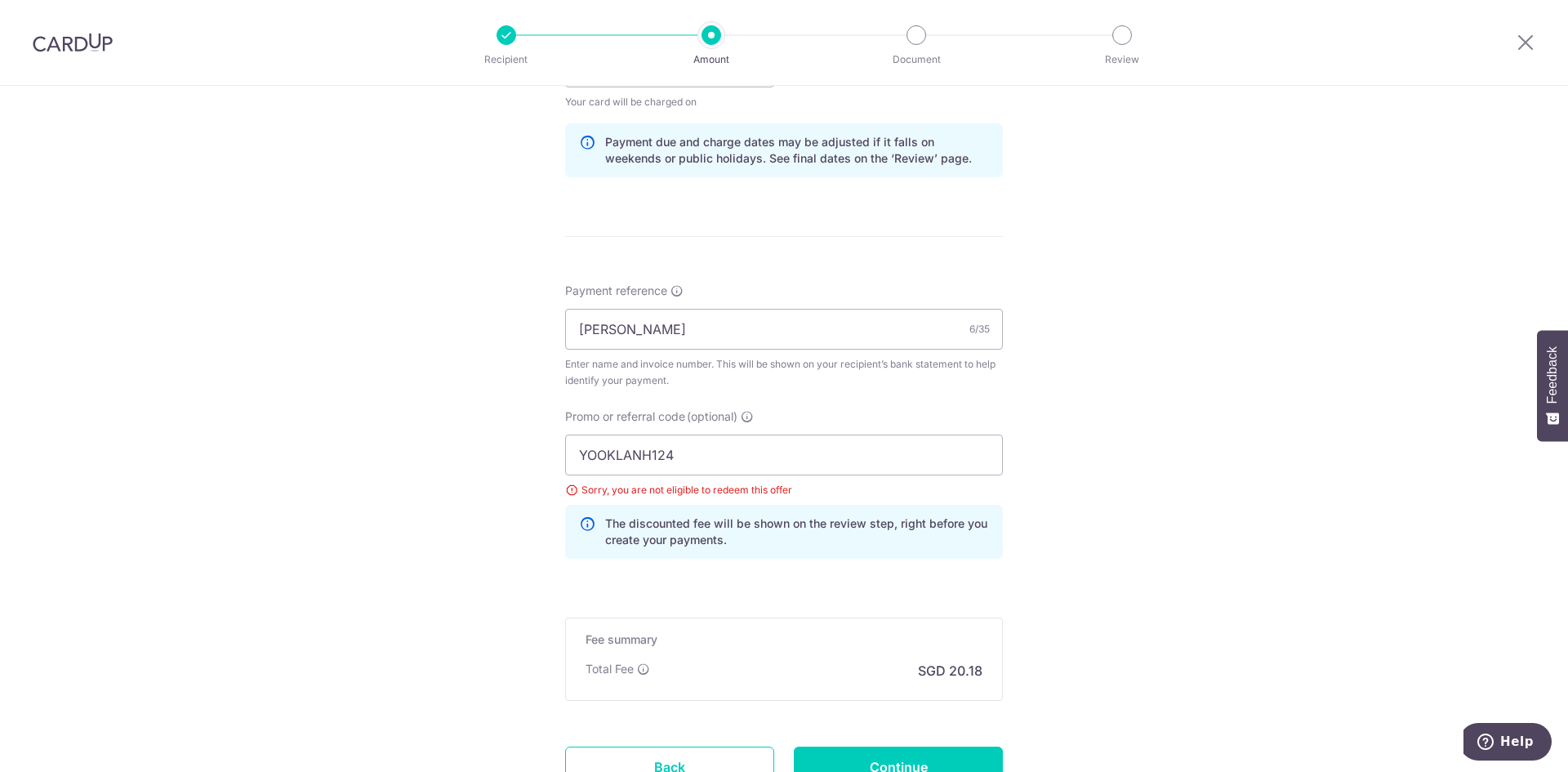
scroll to position [629, 0]
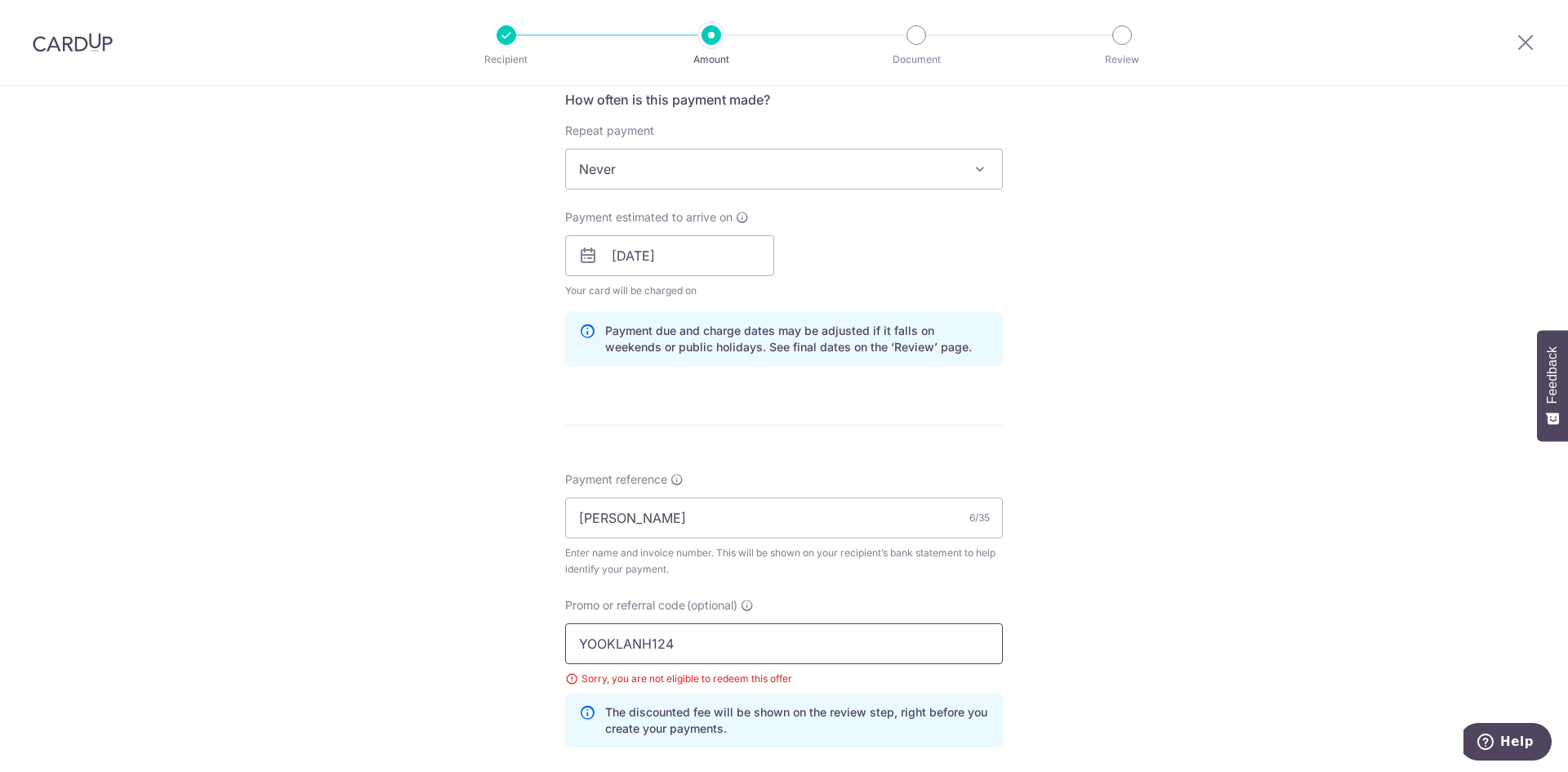
drag, startPoint x: 684, startPoint y: 643, endPoint x: 496, endPoint y: 624, distance: 189.0
click at [496, 624] on div "Tell us more about your payment Enter payment amount SGD 776.00 776.00 Select C…" at bounding box center [784, 279] width 1568 height 1641
paste input "KELINVEST"
type input "KELINVEST"
drag, startPoint x: 515, startPoint y: 606, endPoint x: 533, endPoint y: 587, distance: 26.2
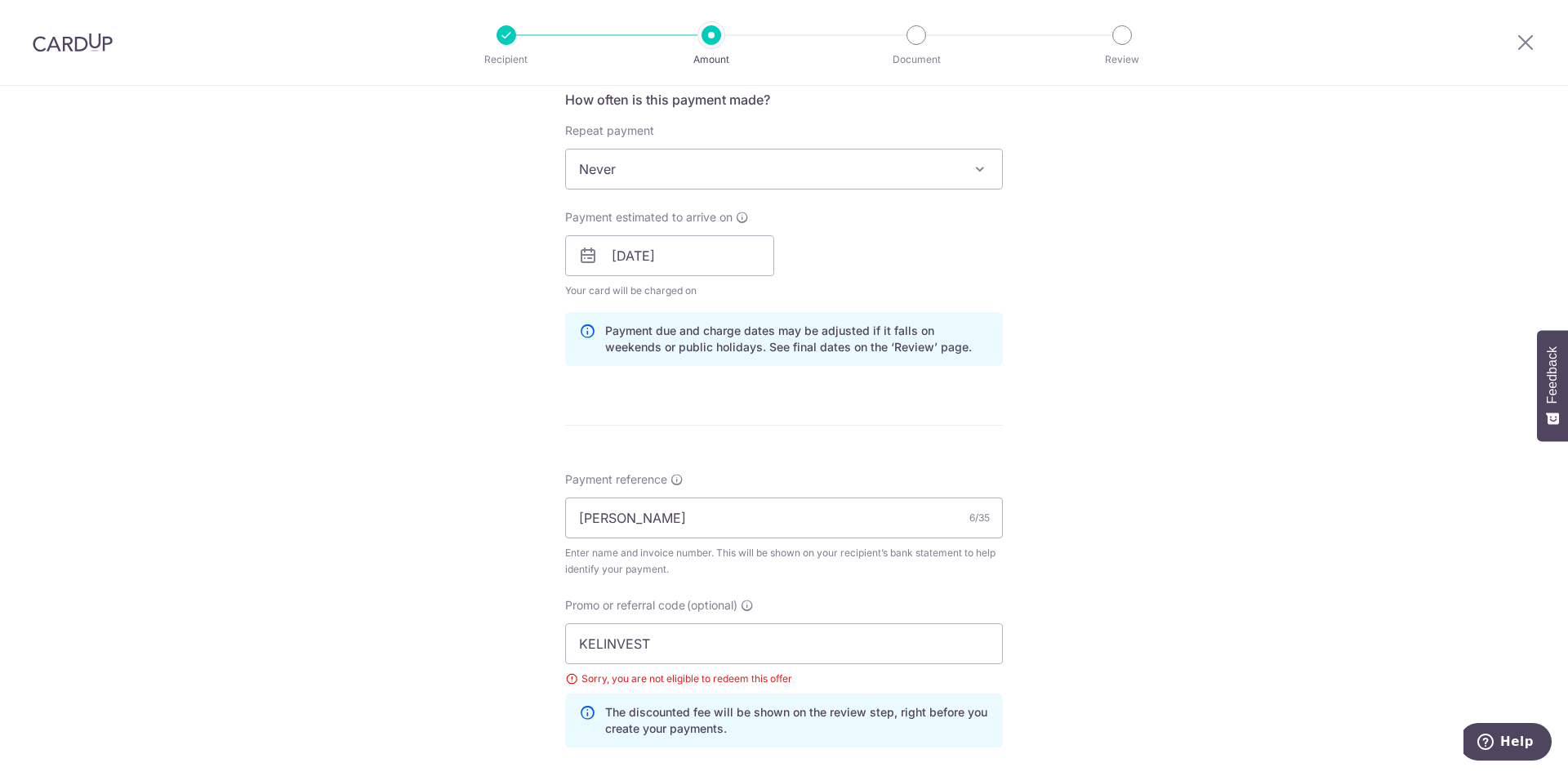
click at [515, 604] on div "Tell us more about your payment Enter payment amount SGD 776.00 776.00 Select C…" at bounding box center [784, 279] width 1568 height 1641
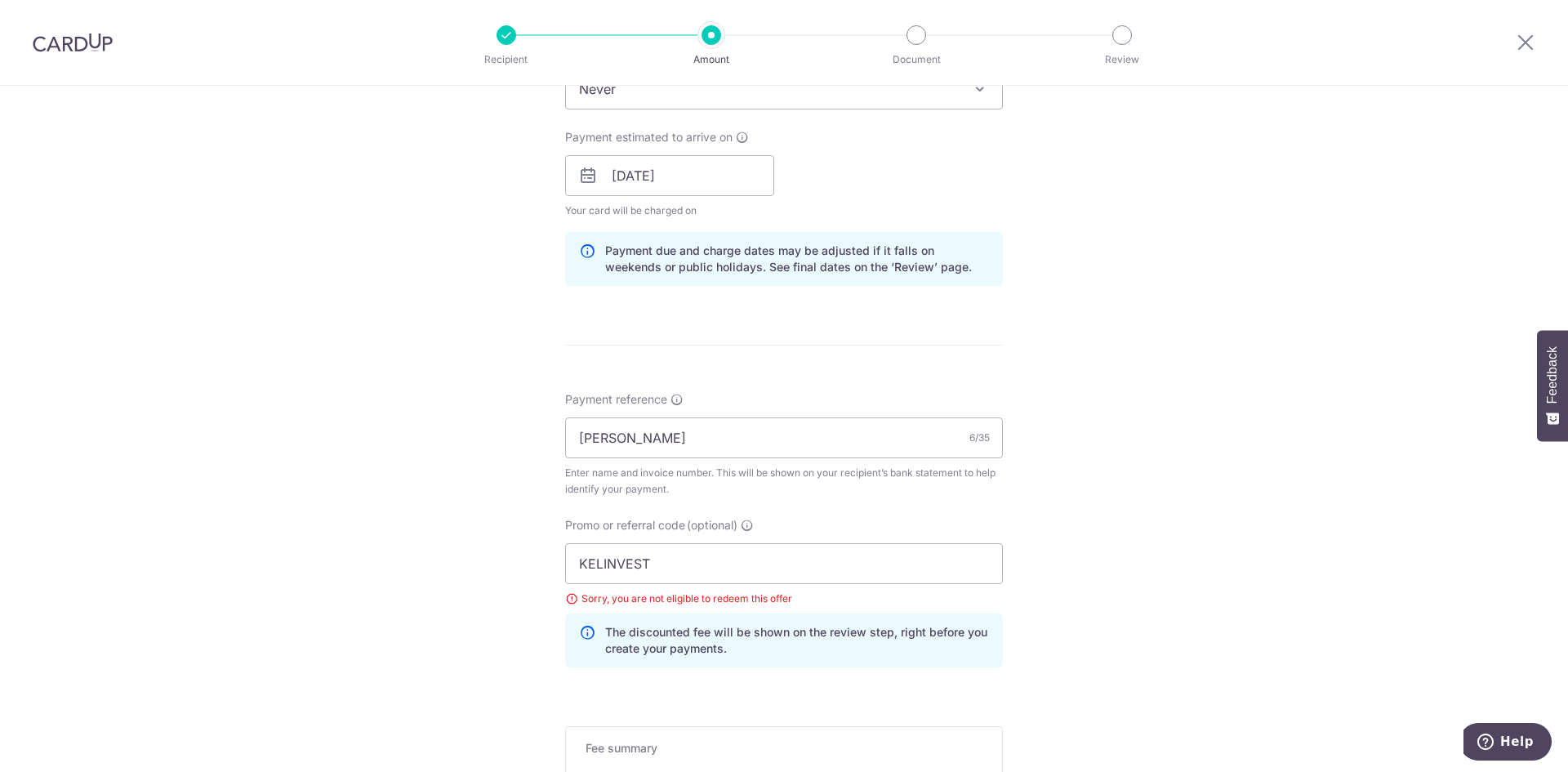
scroll to position [873, 0]
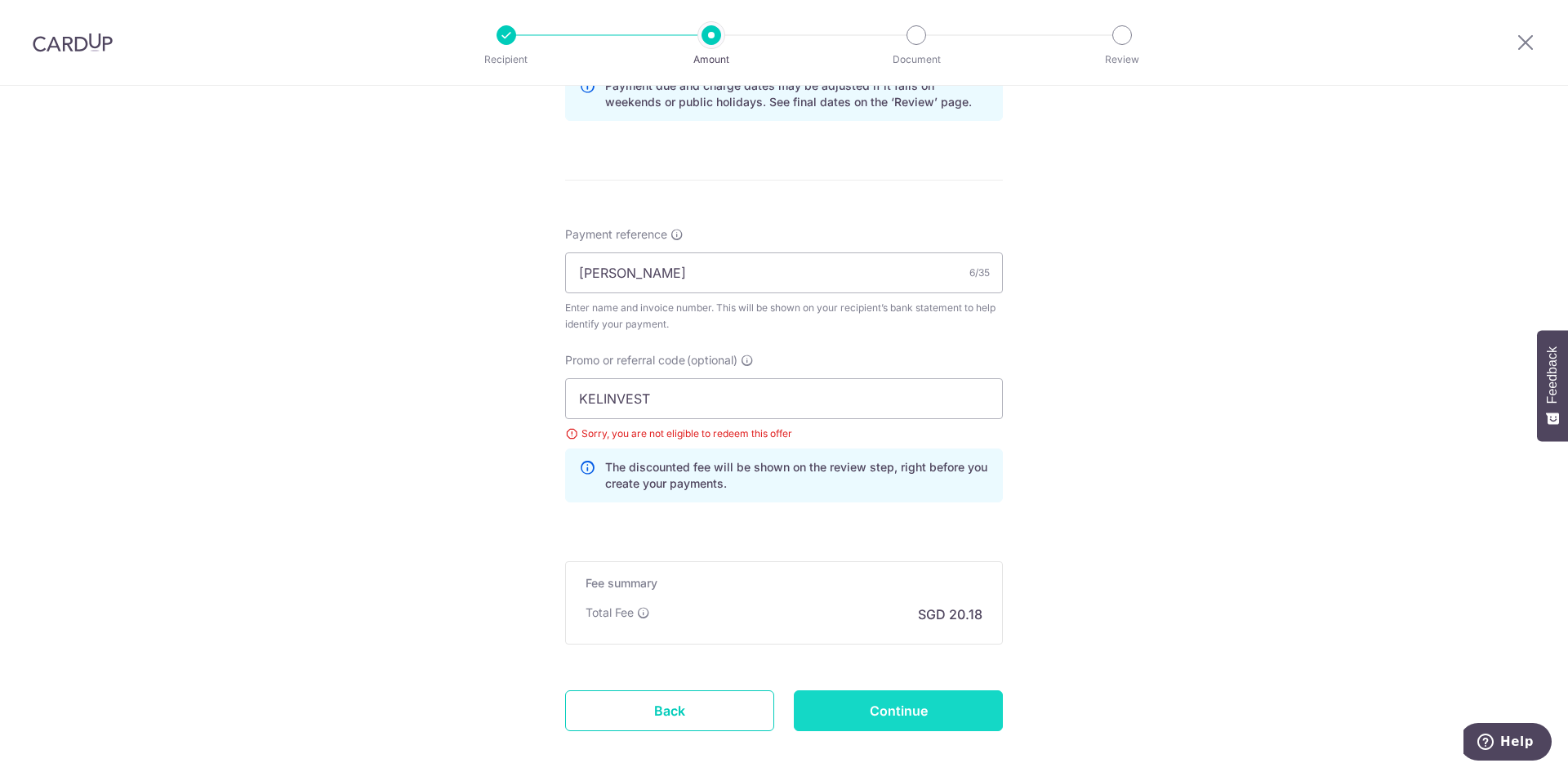
click at [905, 701] on input "Continue" at bounding box center [899, 710] width 209 height 41
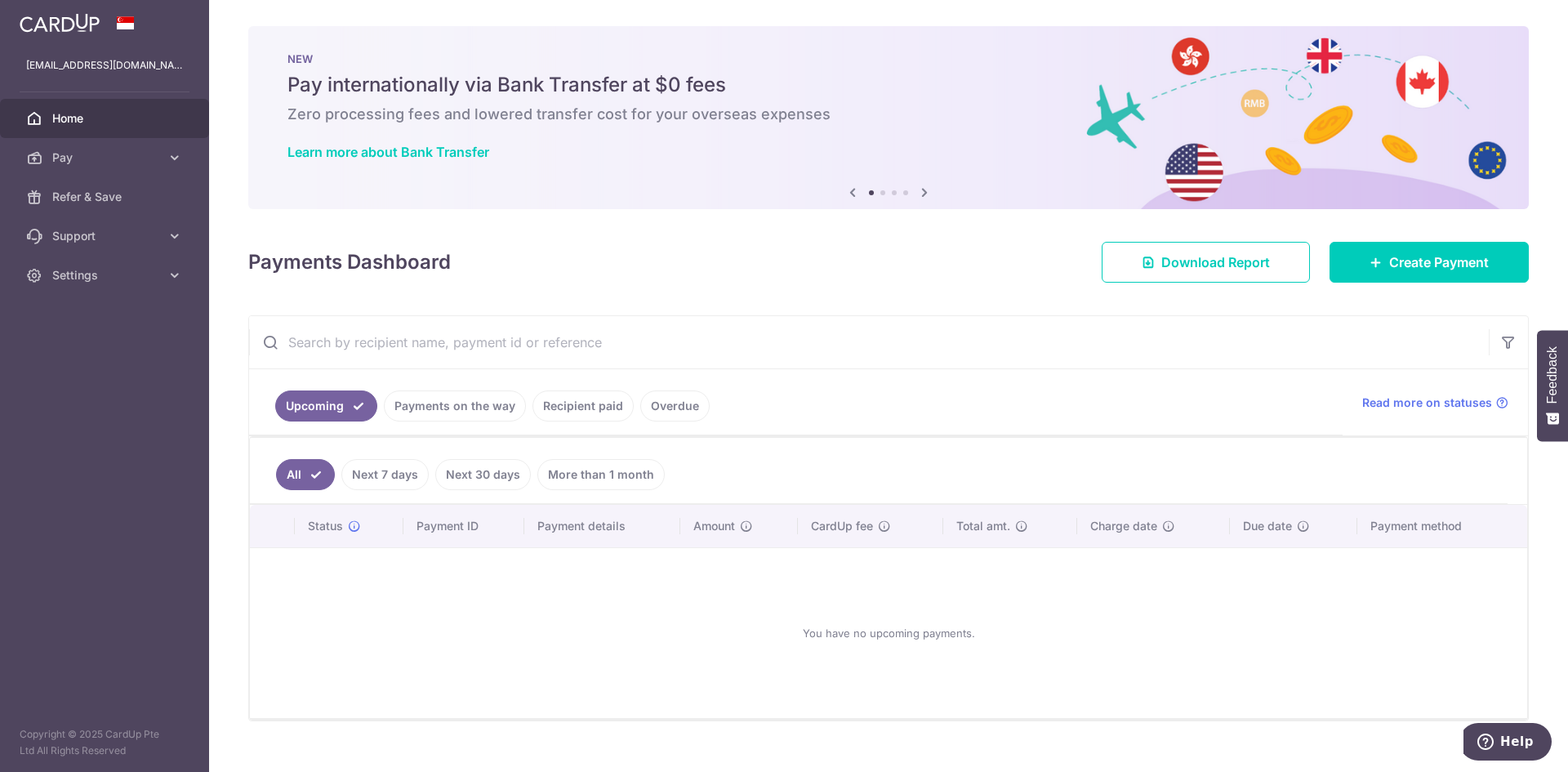
click at [62, 116] on span "Home" at bounding box center [106, 118] width 107 height 16
click at [75, 154] on span "Pay" at bounding box center [106, 157] width 107 height 16
click at [76, 190] on span "Payments" at bounding box center [106, 197] width 107 height 16
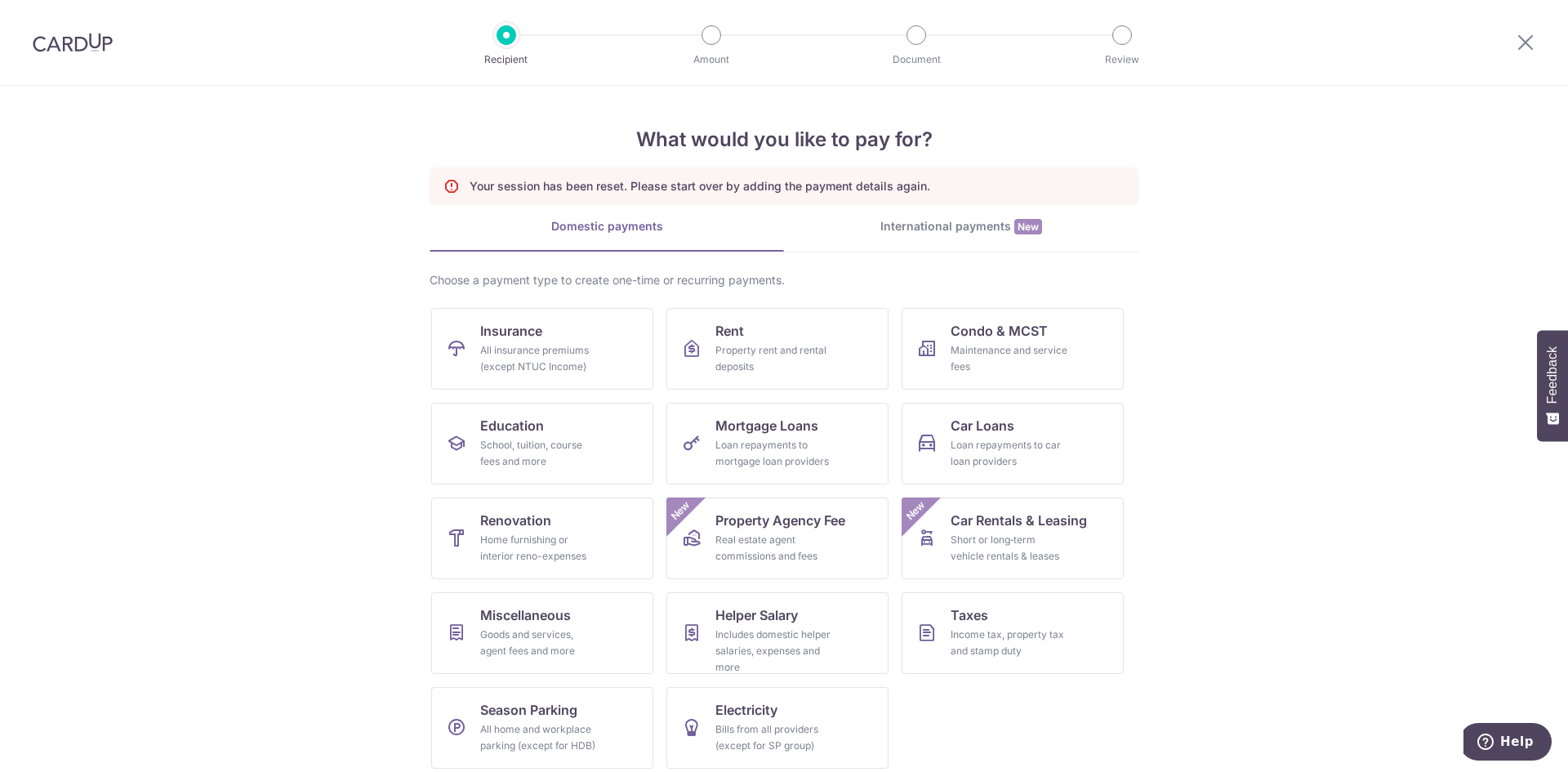
click at [95, 33] on img at bounding box center [73, 43] width 81 height 20
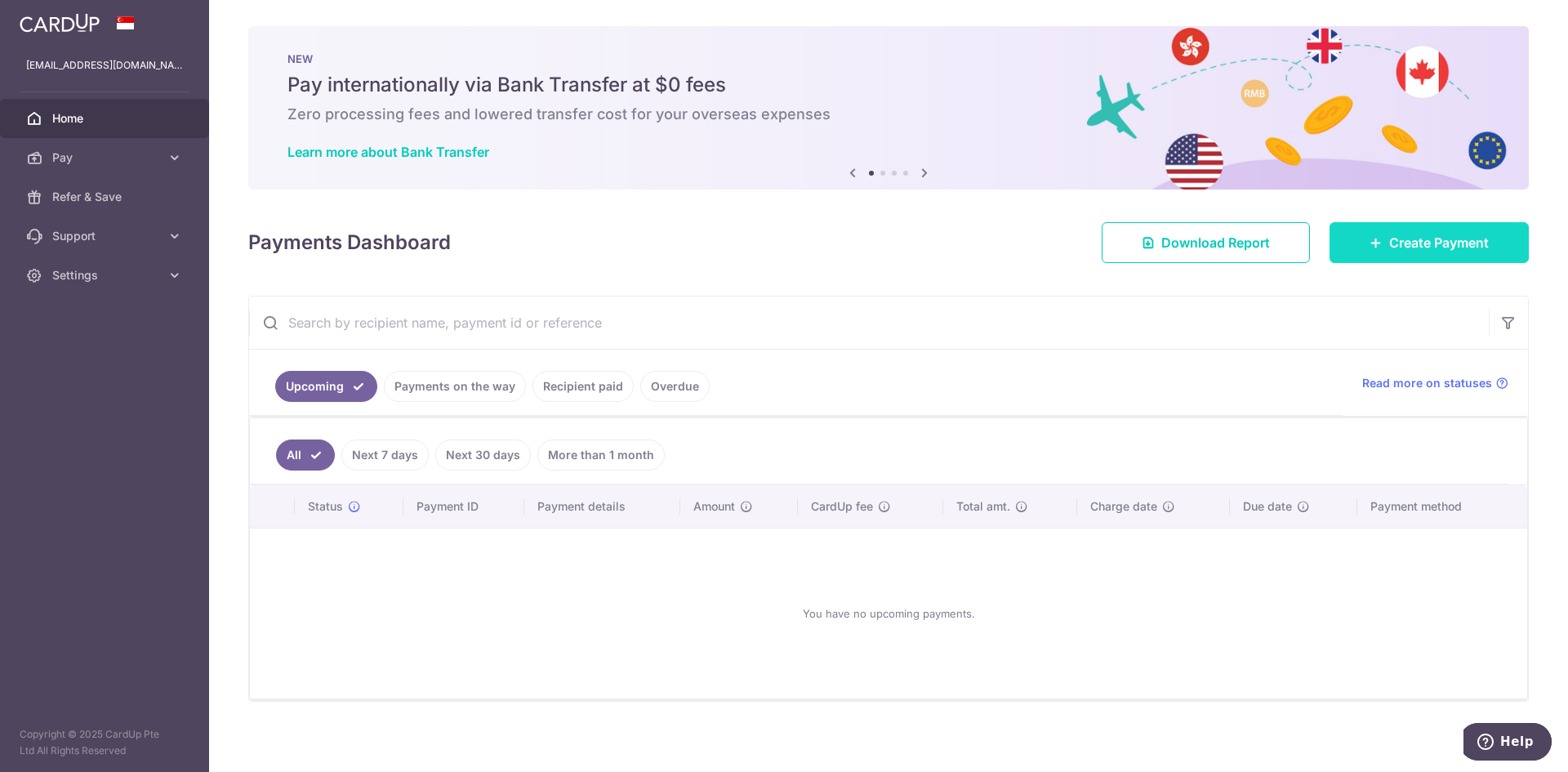
click at [1408, 245] on span "Create Payment" at bounding box center [1439, 243] width 99 height 20
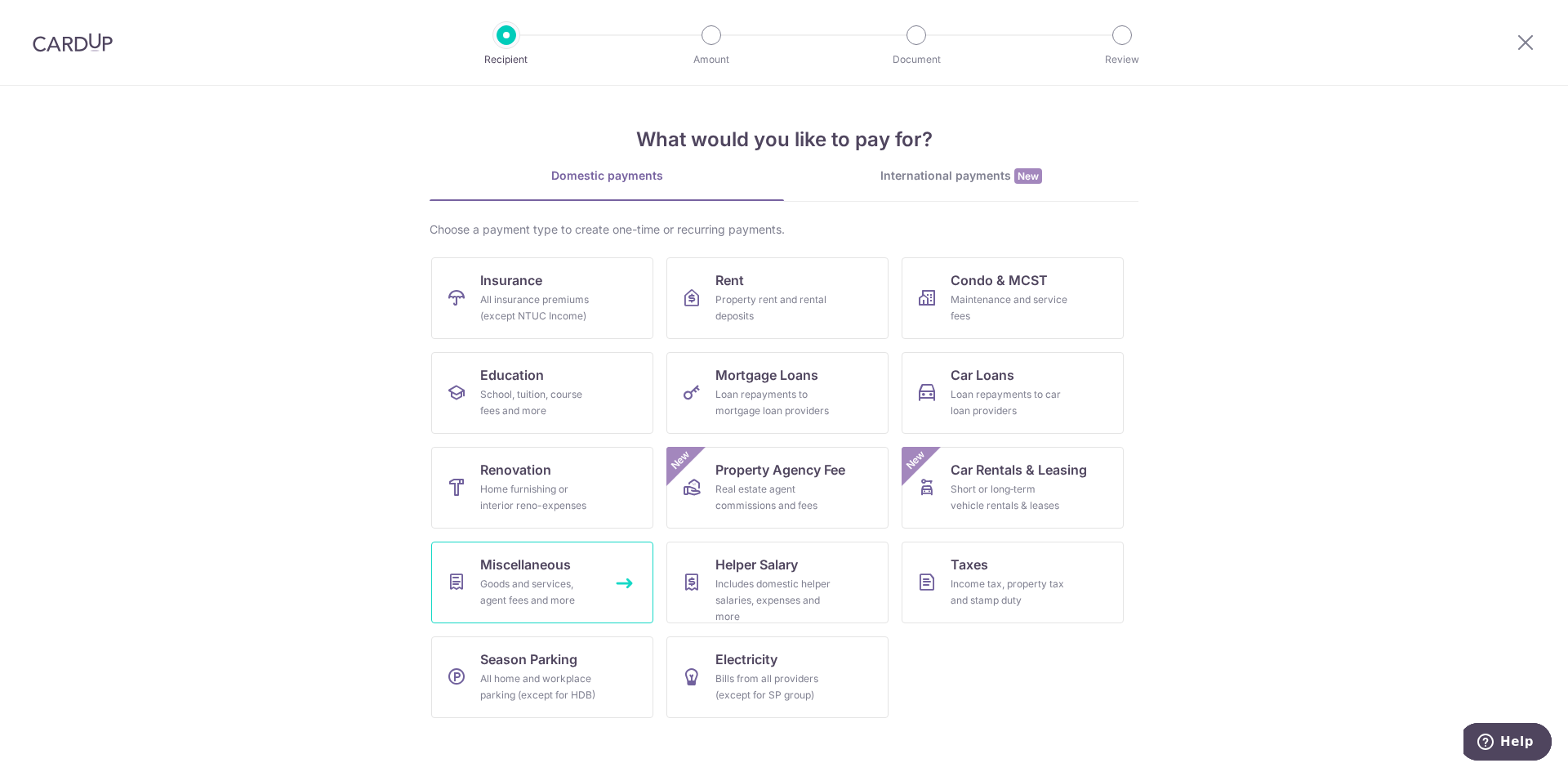
click at [556, 587] on div "Goods and services, agent fees and more" at bounding box center [539, 592] width 117 height 33
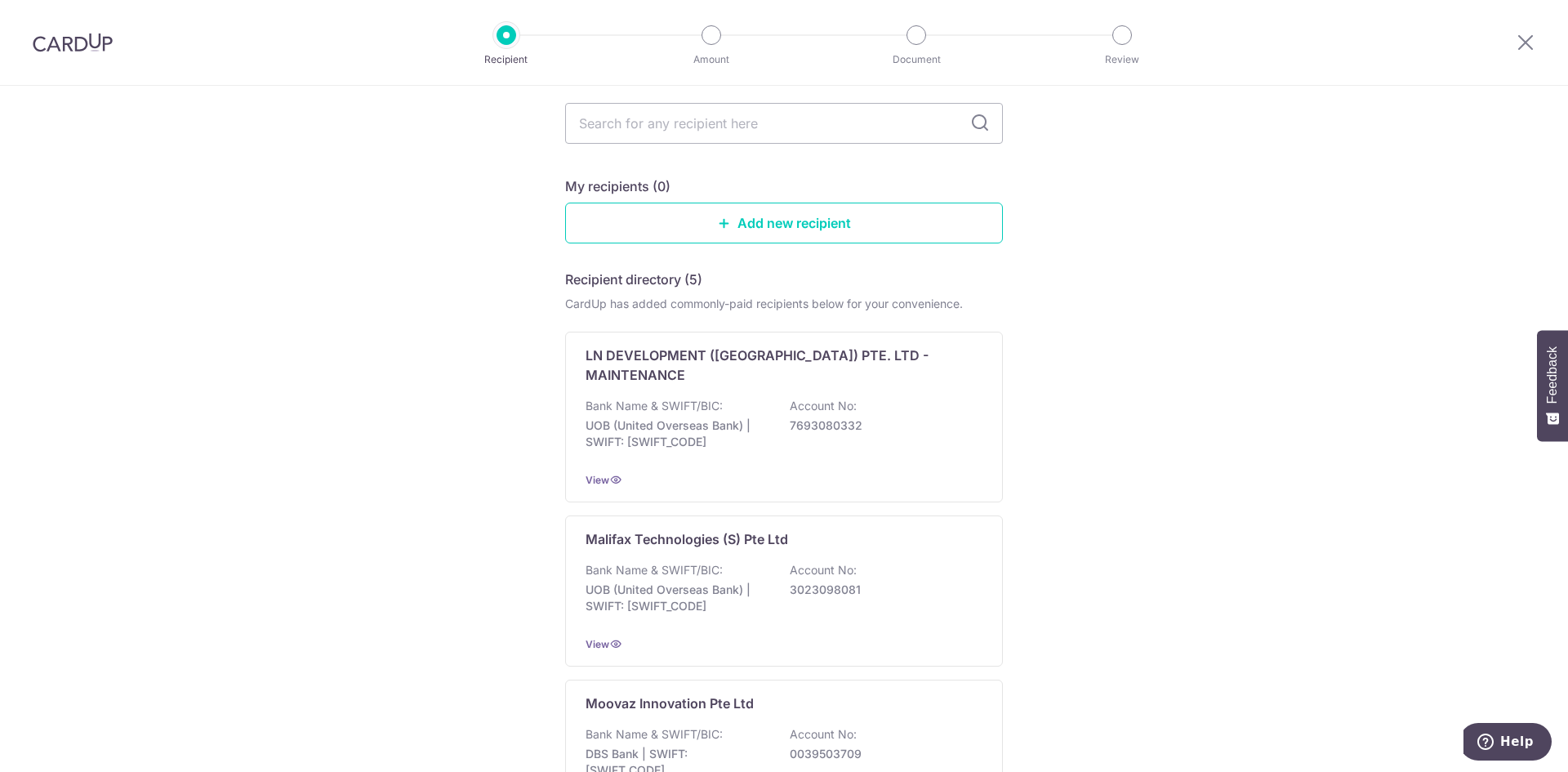
scroll to position [490, 0]
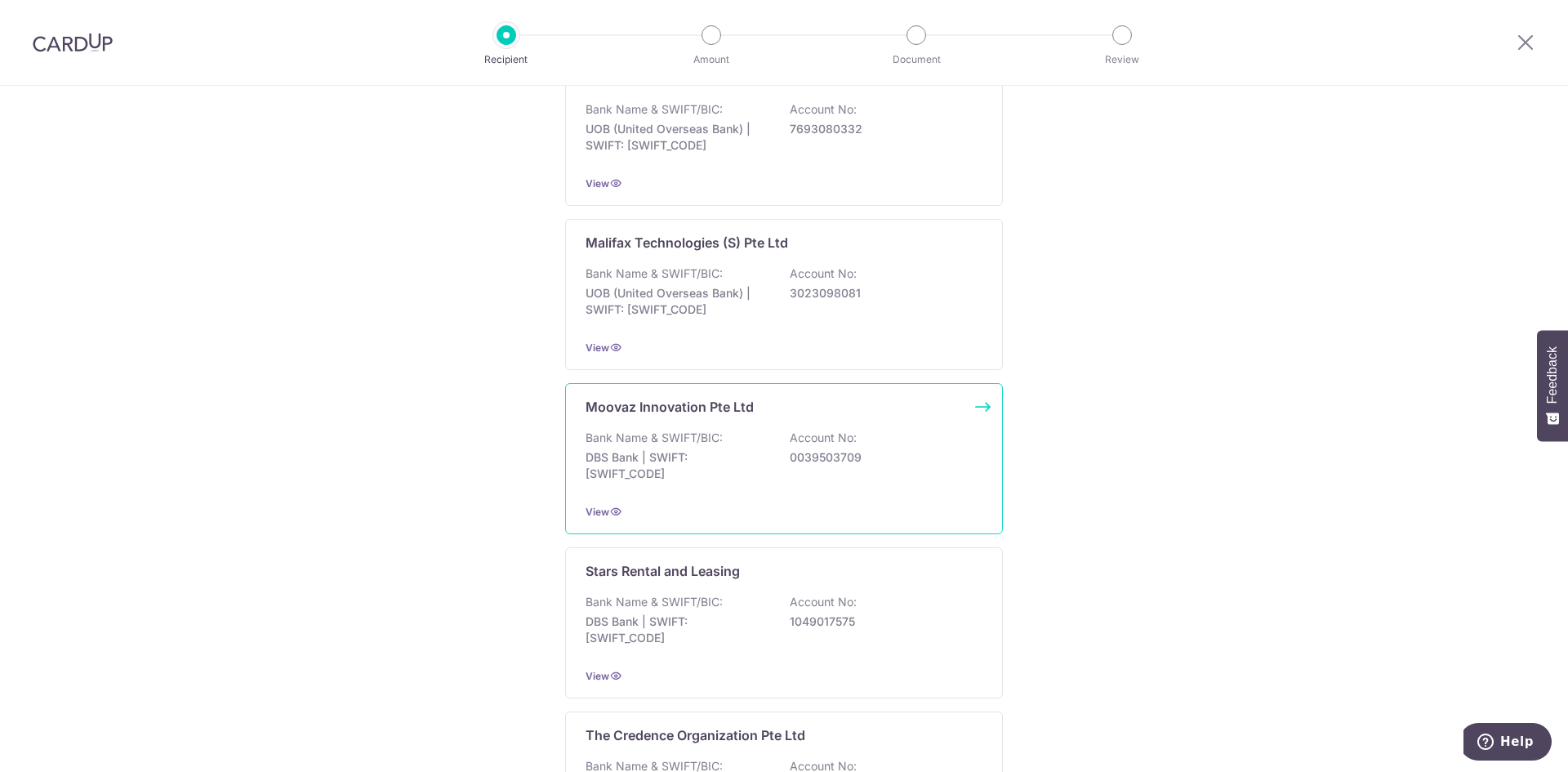
click at [643, 397] on p "Moovaz Innovation Pte Ltd" at bounding box center [669, 407] width 168 height 20
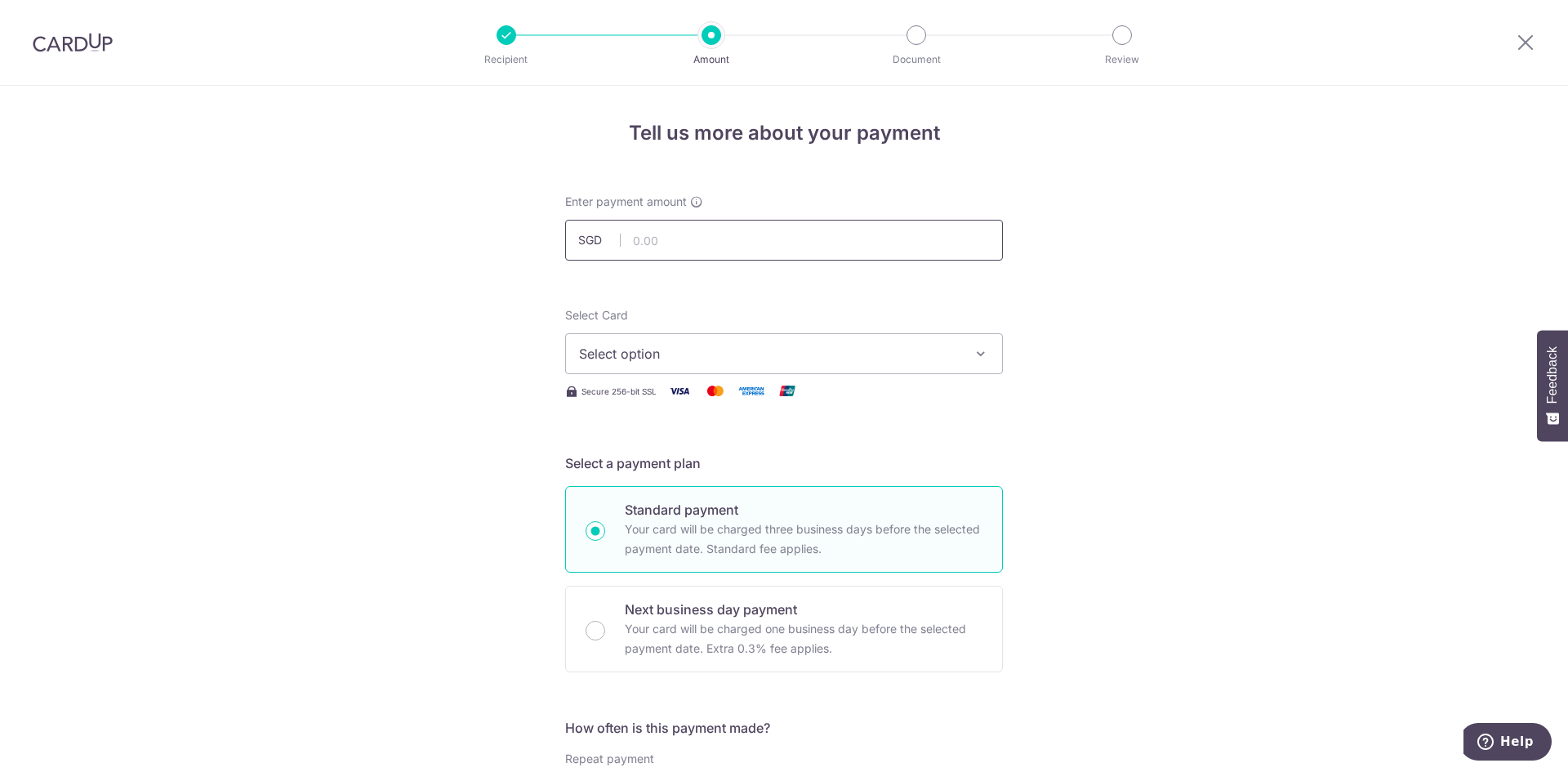
click at [638, 245] on input "text" at bounding box center [784, 240] width 437 height 41
type input "776.00"
click at [666, 355] on span "Select option" at bounding box center [769, 354] width 381 height 20
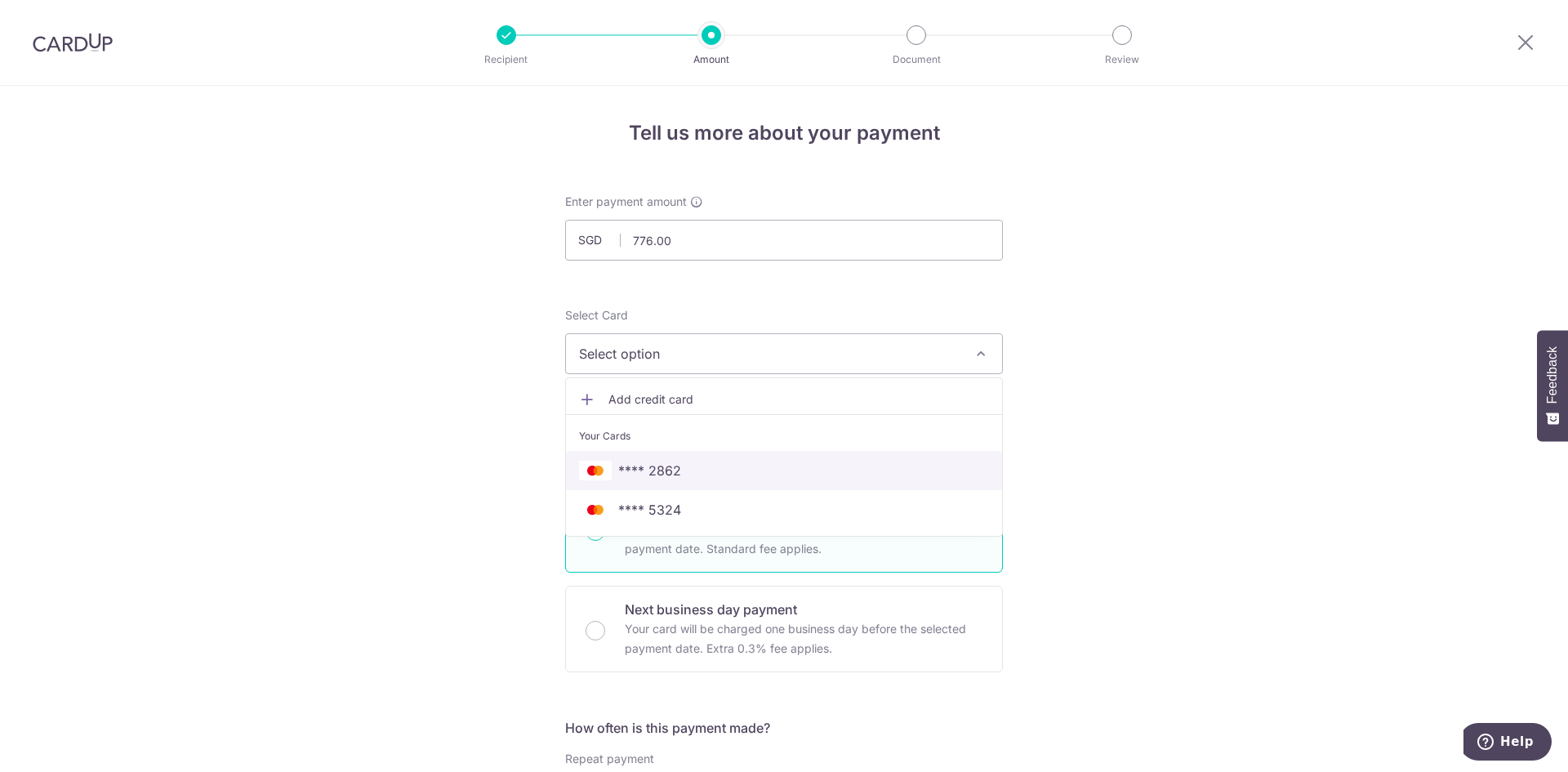
click at [663, 462] on span "**** 2862" at bounding box center [649, 471] width 63 height 20
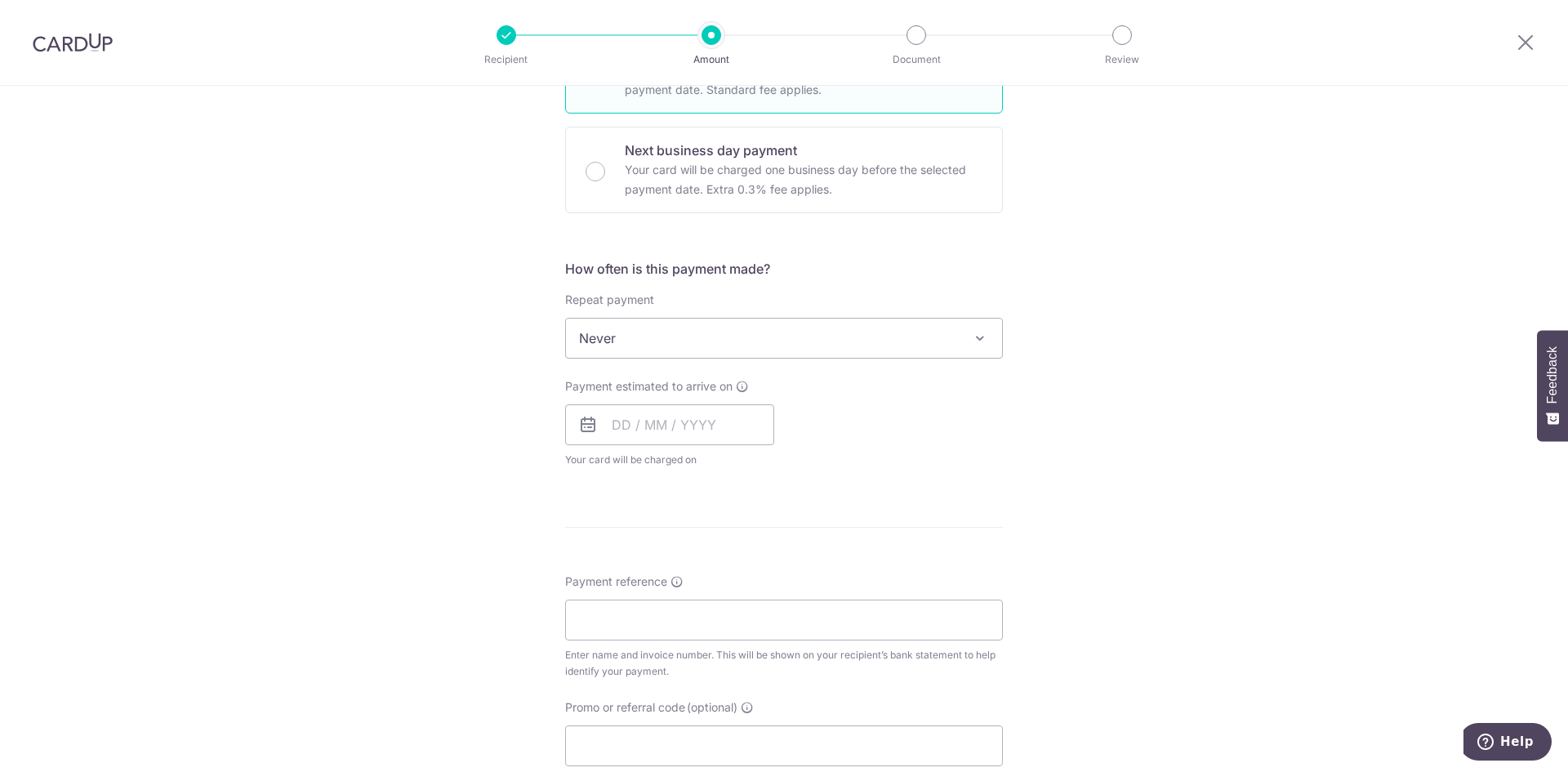
scroll to position [490, 0]
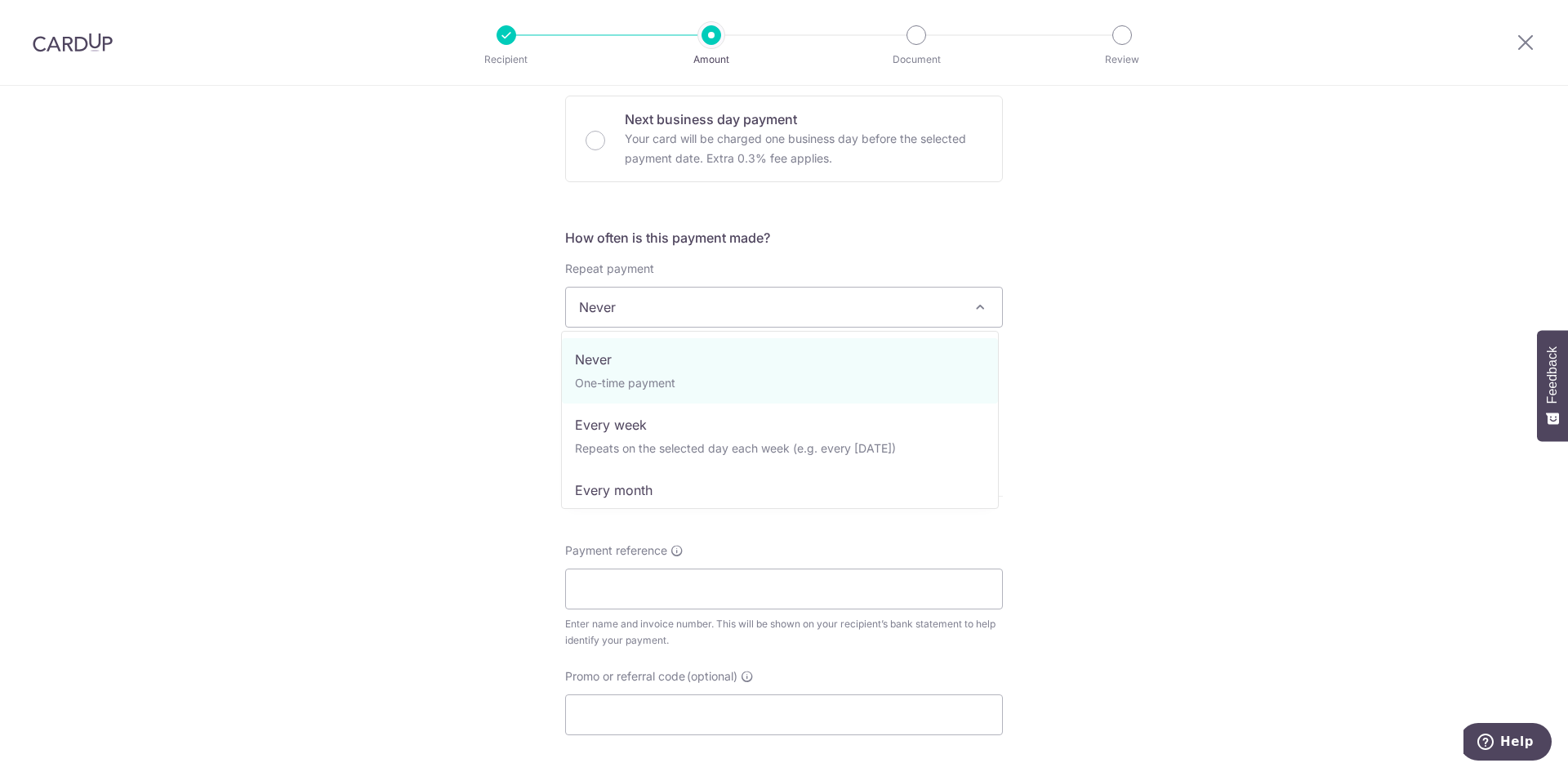
click at [690, 309] on span "Never" at bounding box center [784, 306] width 436 height 39
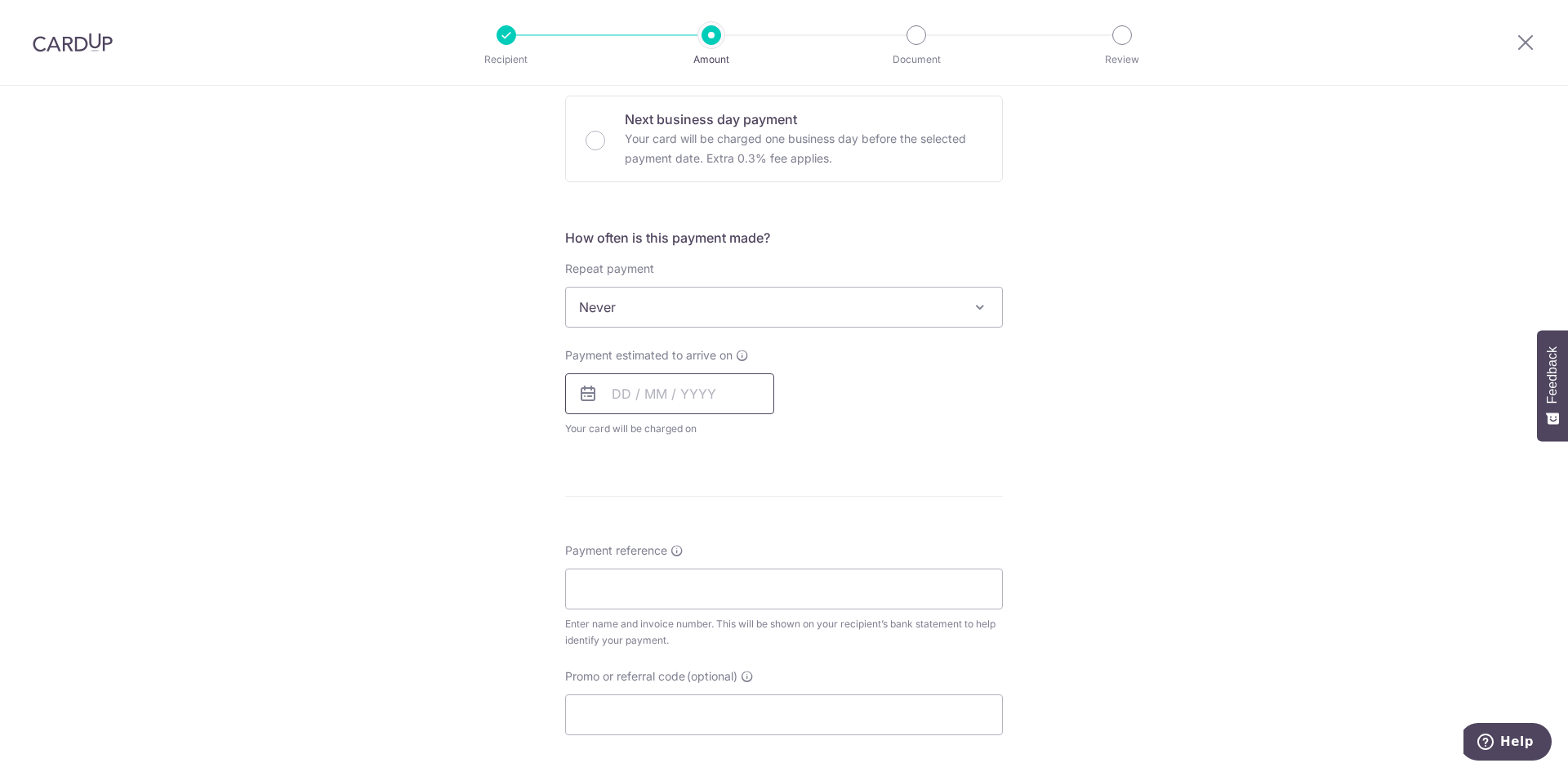
click at [652, 392] on input "text" at bounding box center [670, 393] width 209 height 41
click at [722, 540] on link "9" at bounding box center [729, 542] width 26 height 26
type input "[DATE]"
click at [1164, 309] on div "Tell us more about your payment Enter payment amount SGD 776.00 776.00 Select C…" at bounding box center [784, 334] width 1568 height 1478
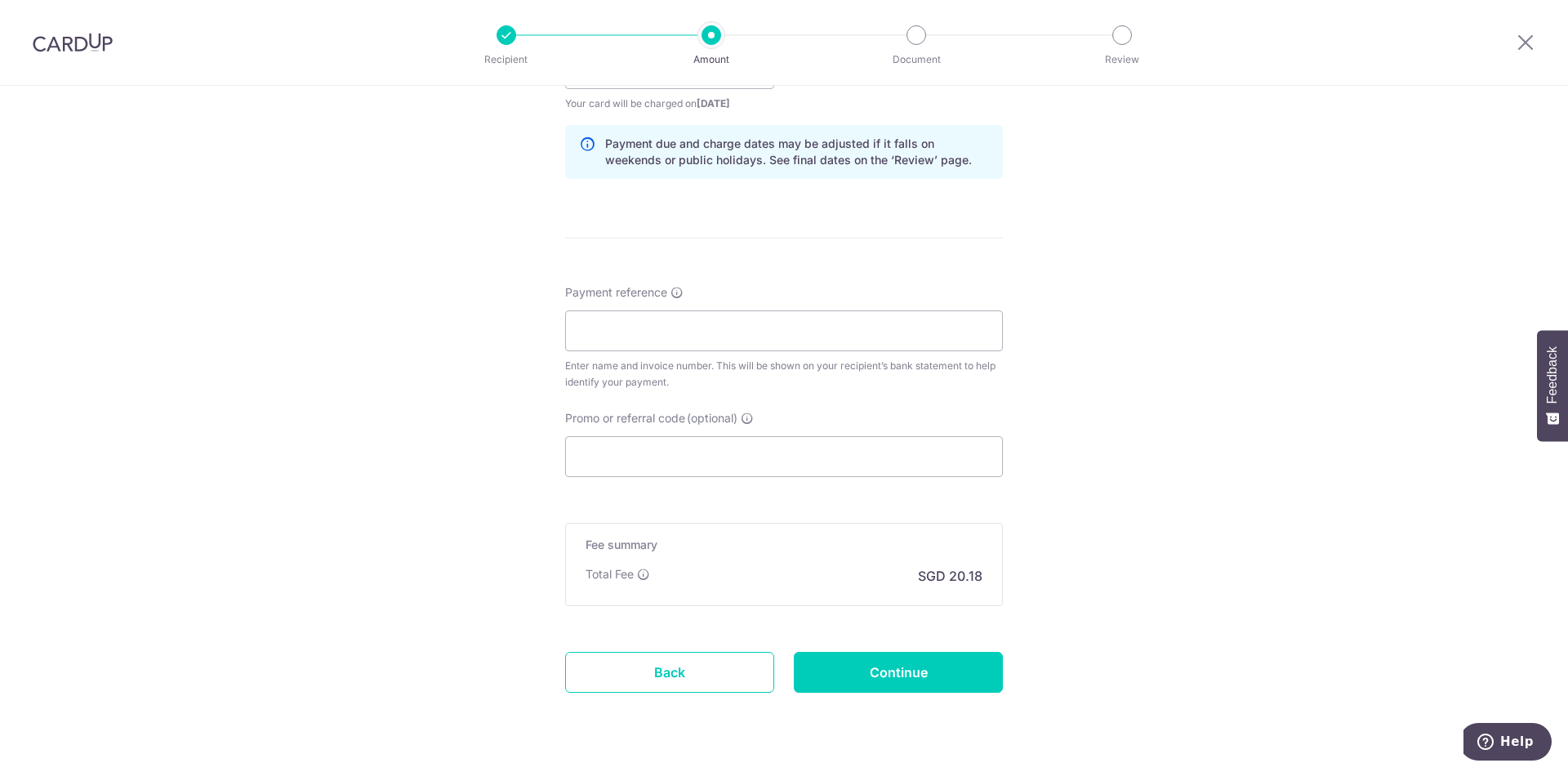
scroll to position [859, 0]
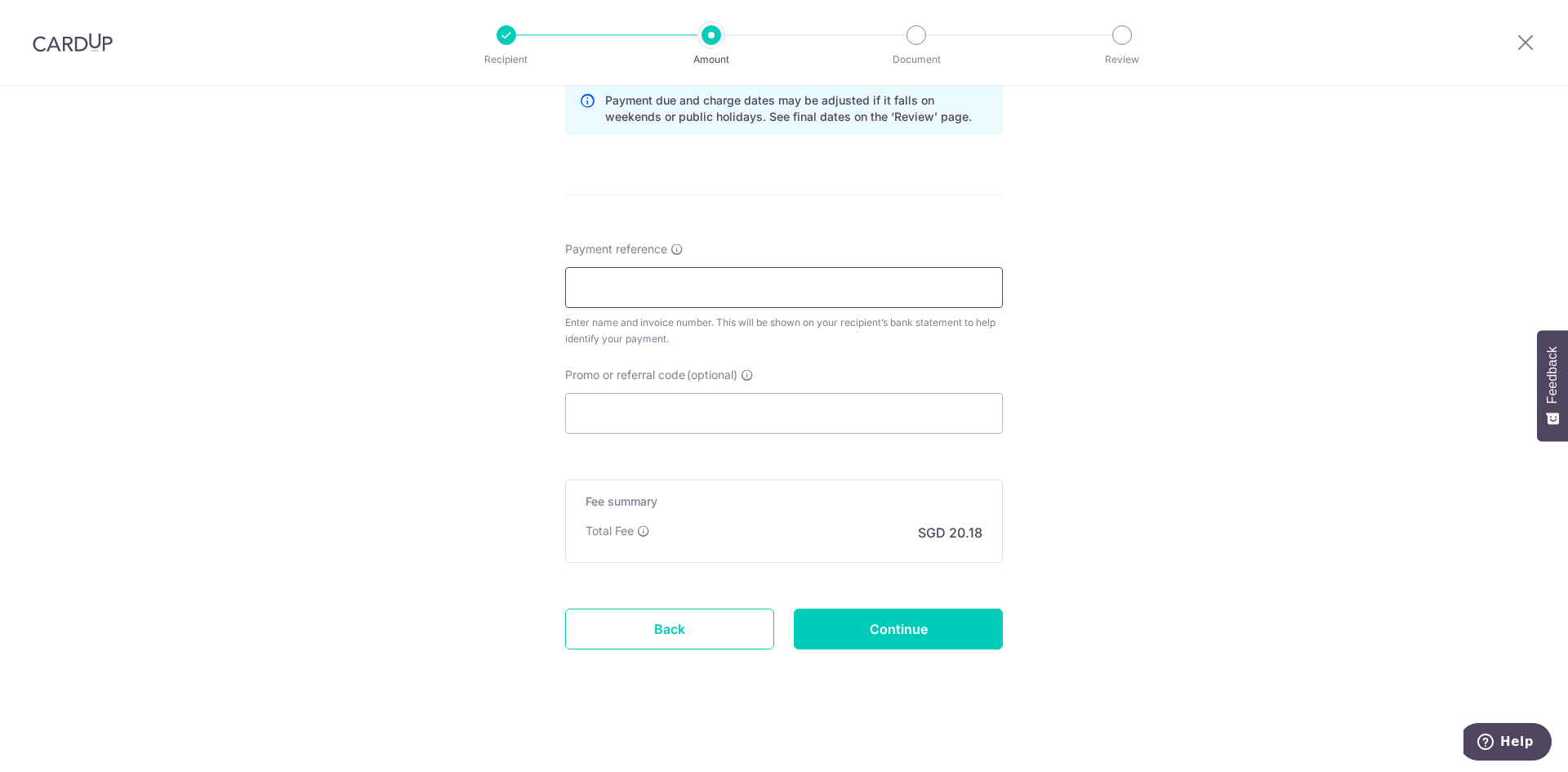
click at [634, 279] on input "Payment reference" at bounding box center [784, 288] width 437 height 41
paste input "KELINVEST"
type input "KELINVEST"
click at [606, 418] on input "Promo or referral code (optional)" at bounding box center [784, 413] width 437 height 41
paste input "KELINVEST"
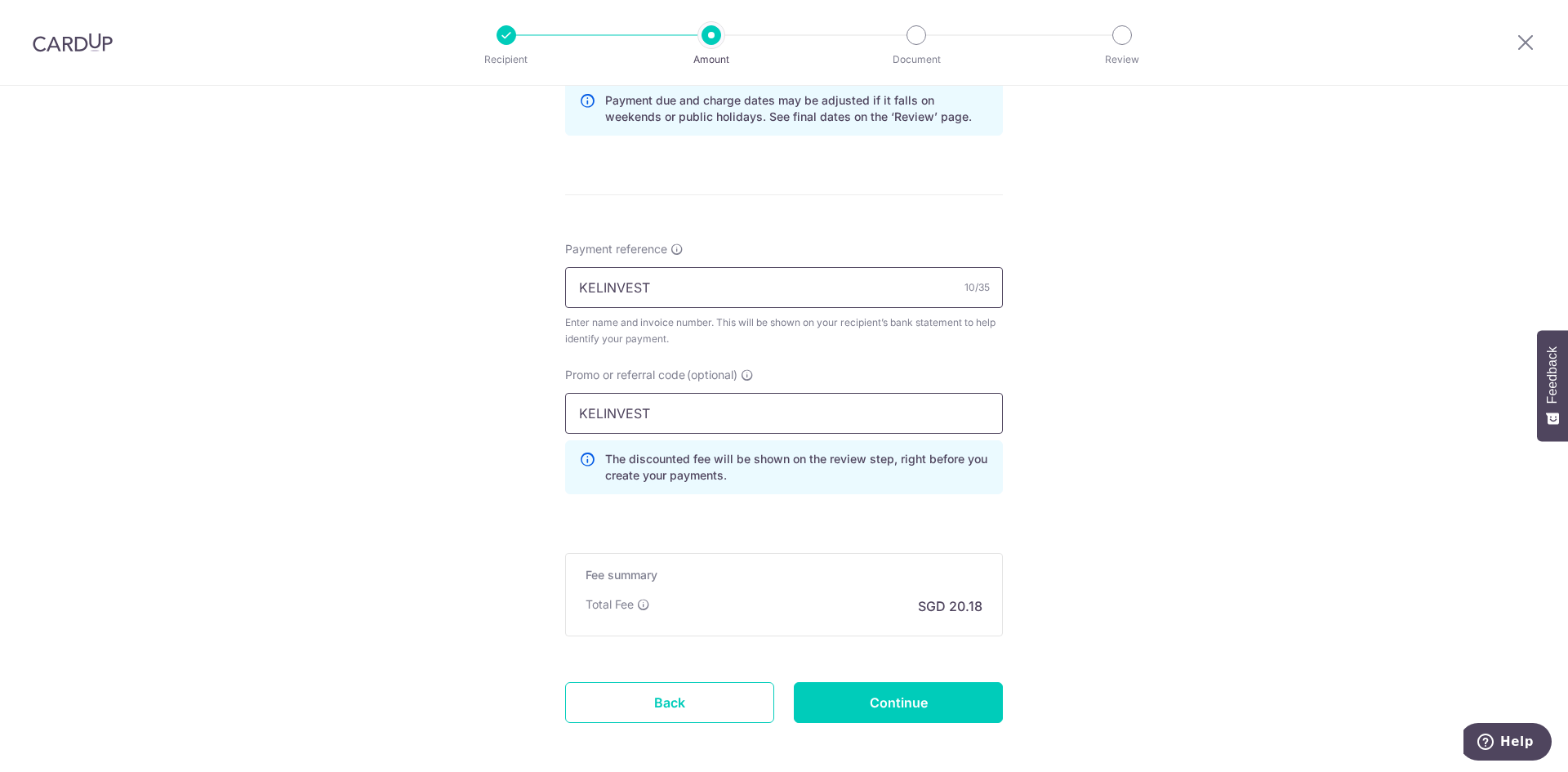
type input "KELINVEST"
drag, startPoint x: 661, startPoint y: 281, endPoint x: 456, endPoint y: 277, distance: 205.0
click at [456, 277] on div "Tell us more about your payment Enter payment amount SGD 776.00 776.00 Select C…" at bounding box center [784, 36] width 1568 height 1619
click at [611, 285] on input "Payment reference" at bounding box center [784, 288] width 437 height 41
type input "OLIVIA"
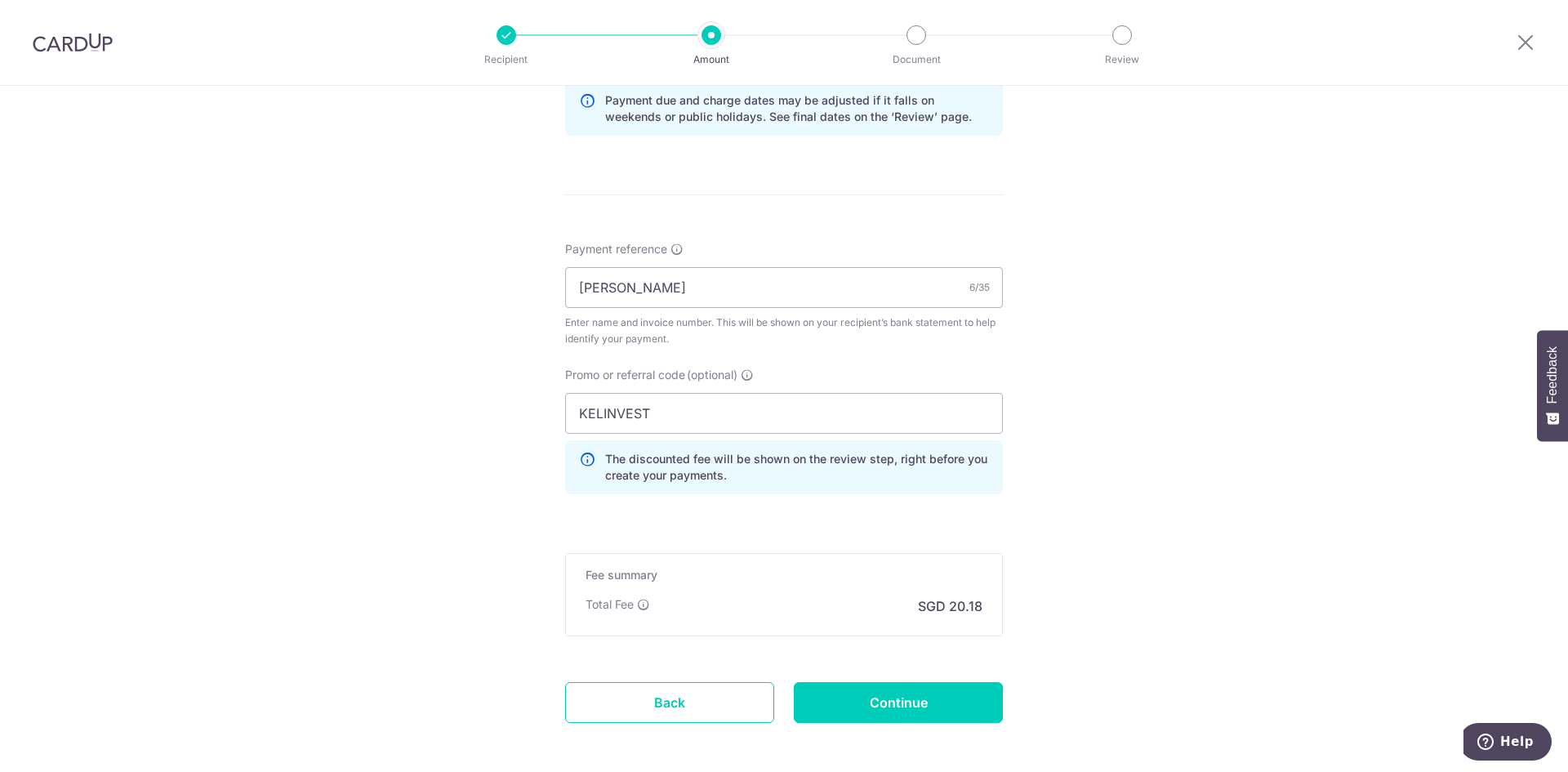
click at [1143, 492] on div "Tell us more about your payment Enter payment amount SGD 776.00 776.00 Select C…" at bounding box center [784, 36] width 1568 height 1619
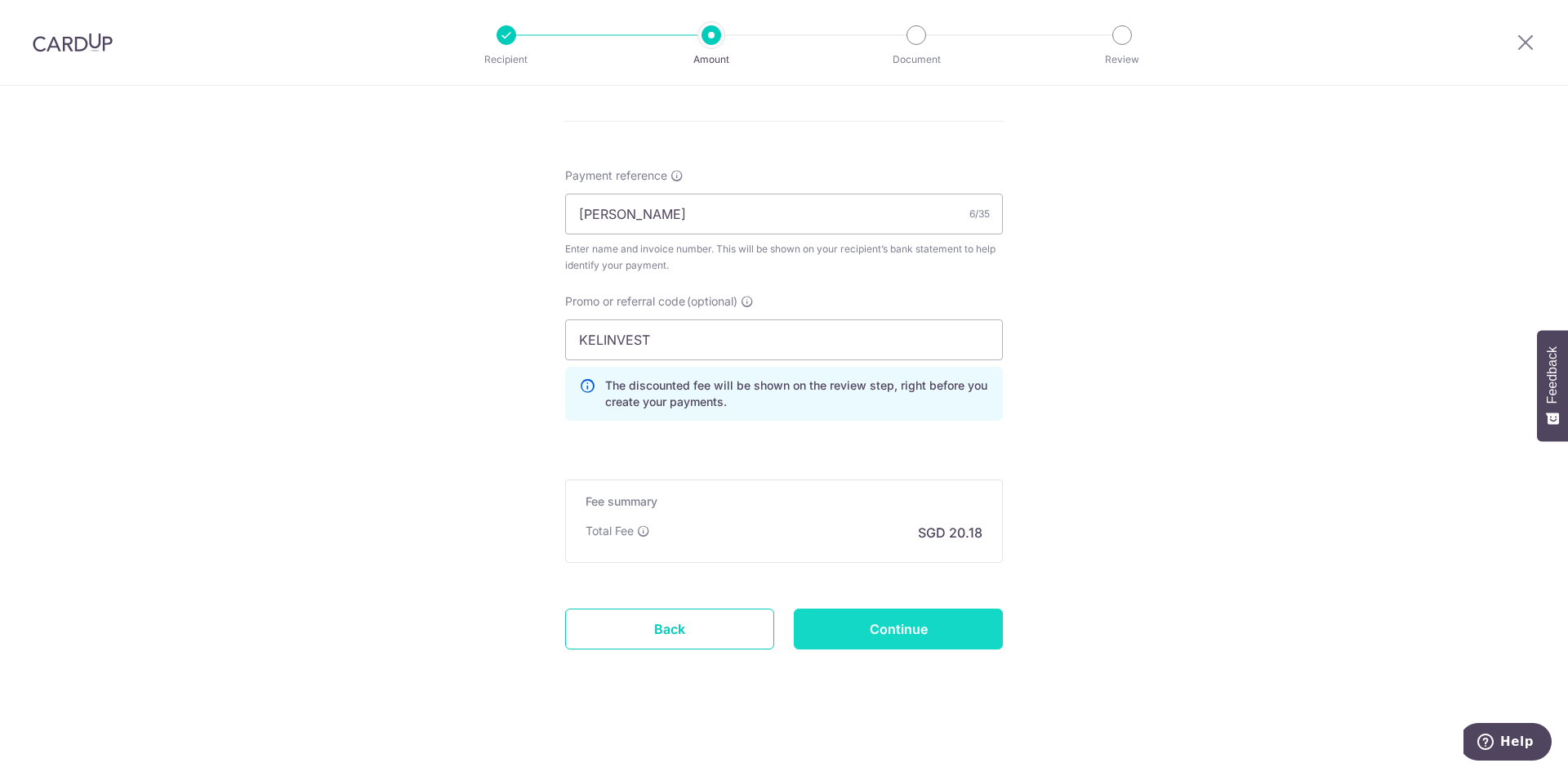
click at [940, 619] on input "Continue" at bounding box center [899, 629] width 209 height 41
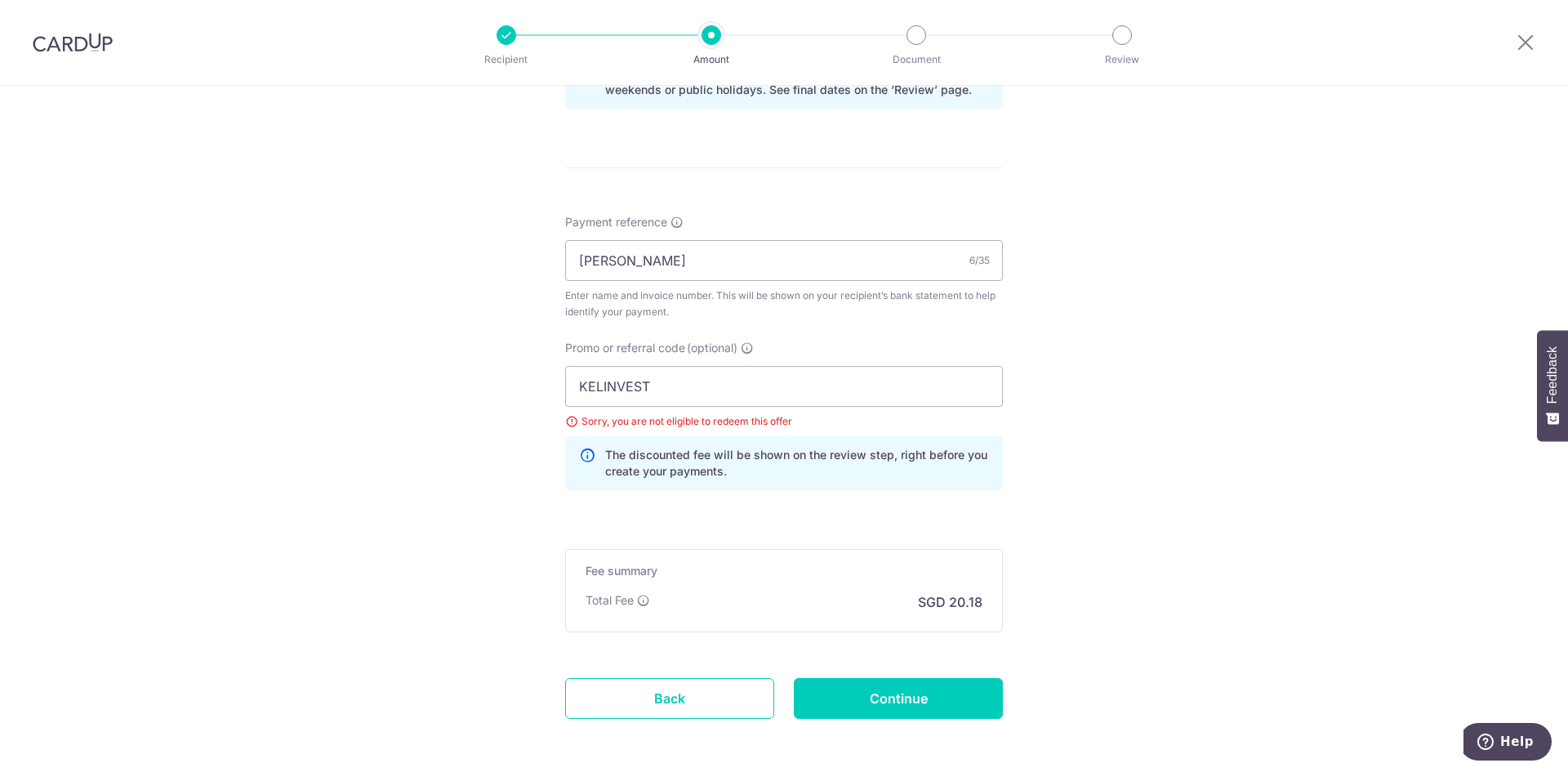
scroll to position [792, 0]
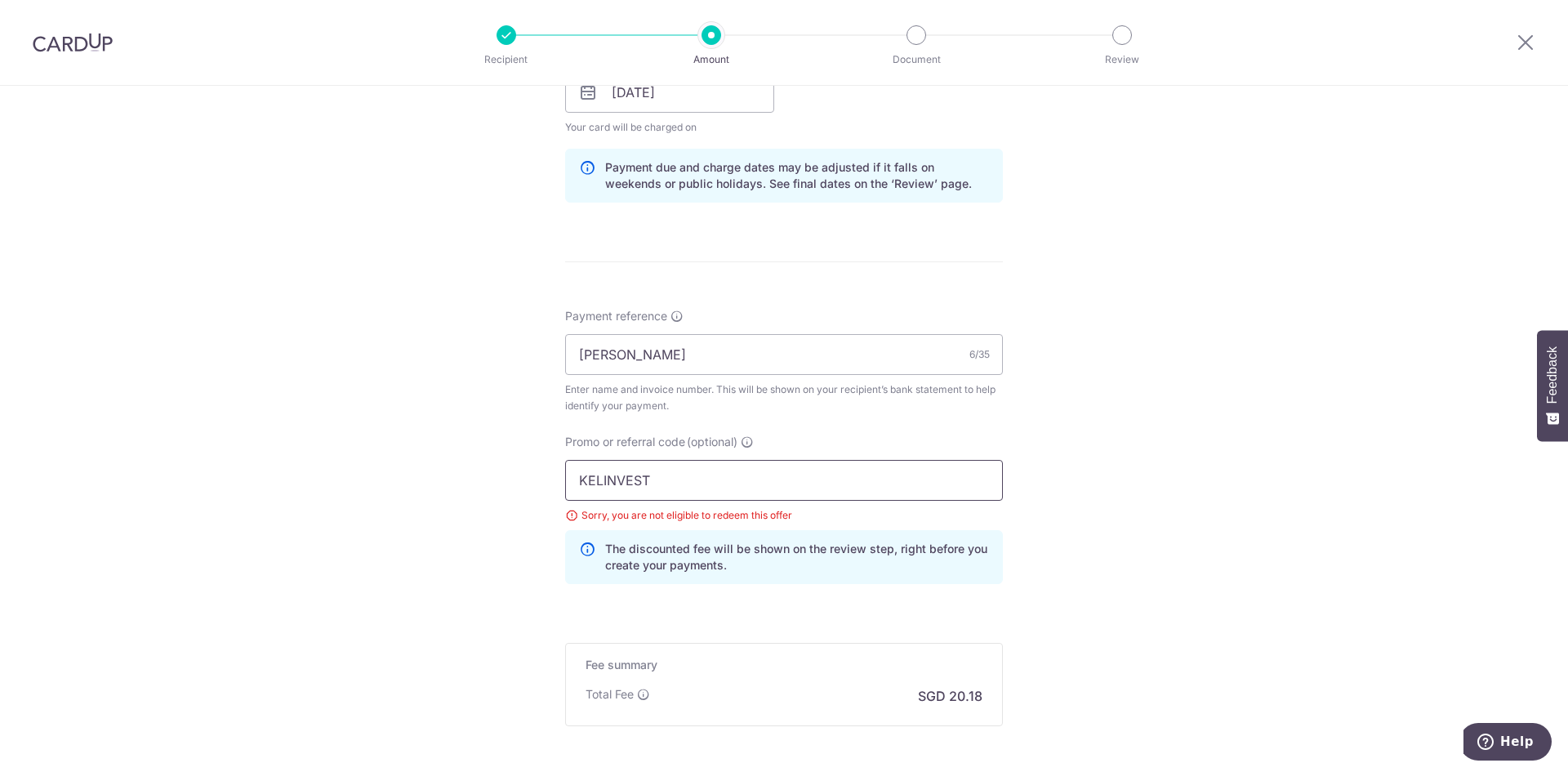
drag, startPoint x: 674, startPoint y: 486, endPoint x: 469, endPoint y: 470, distance: 205.6
click at [469, 470] on div "Tell us more about your payment Enter payment amount SGD 776.00 776.00 Select C…" at bounding box center [784, 114] width 1568 height 1641
type input "OFF225"
click at [381, 433] on div "Tell us more about your payment Enter payment amount SGD 776.00 776.00 Select C…" at bounding box center [784, 114] width 1568 height 1641
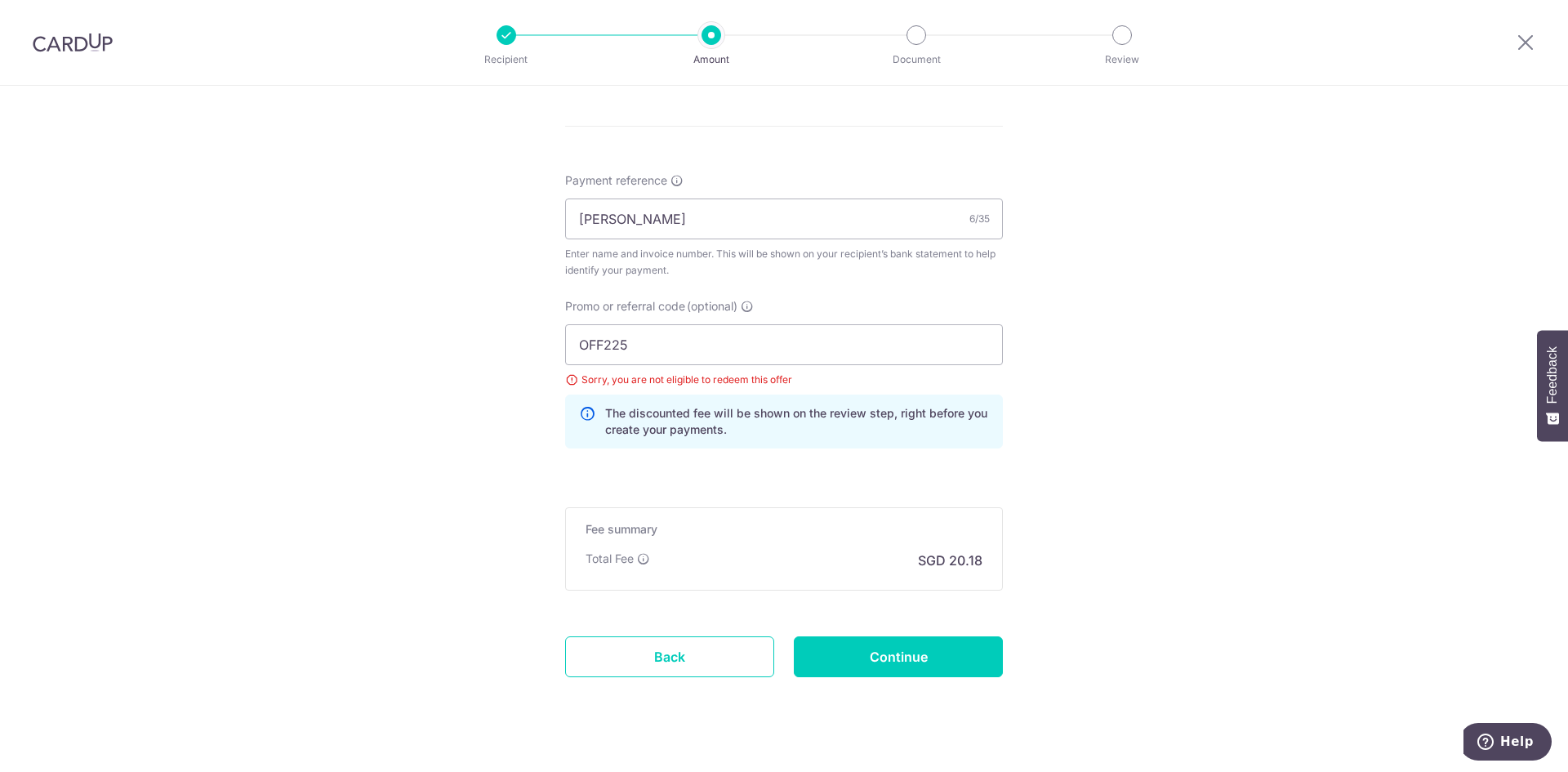
scroll to position [955, 0]
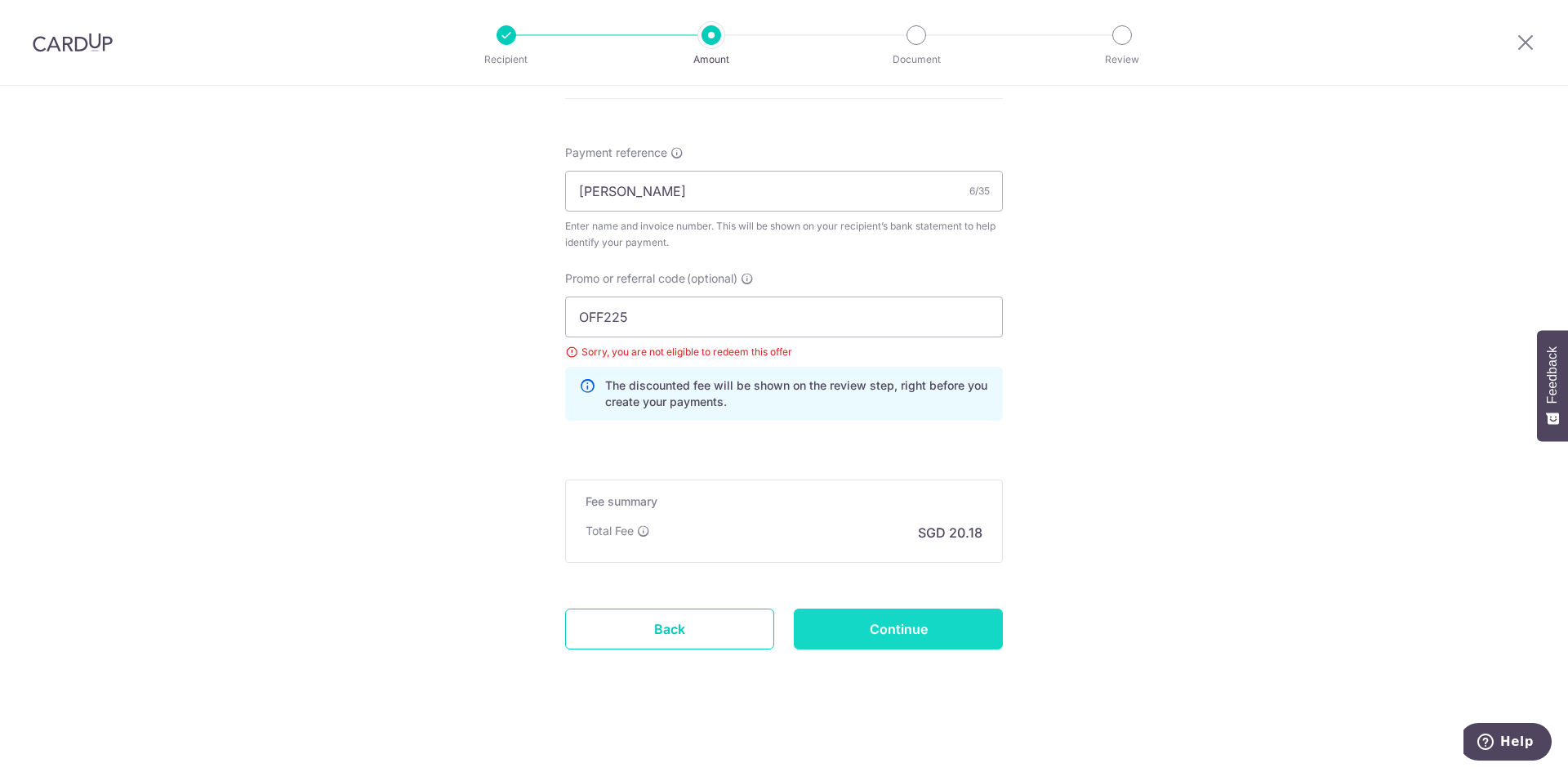
click at [945, 630] on input "Continue" at bounding box center [899, 629] width 209 height 41
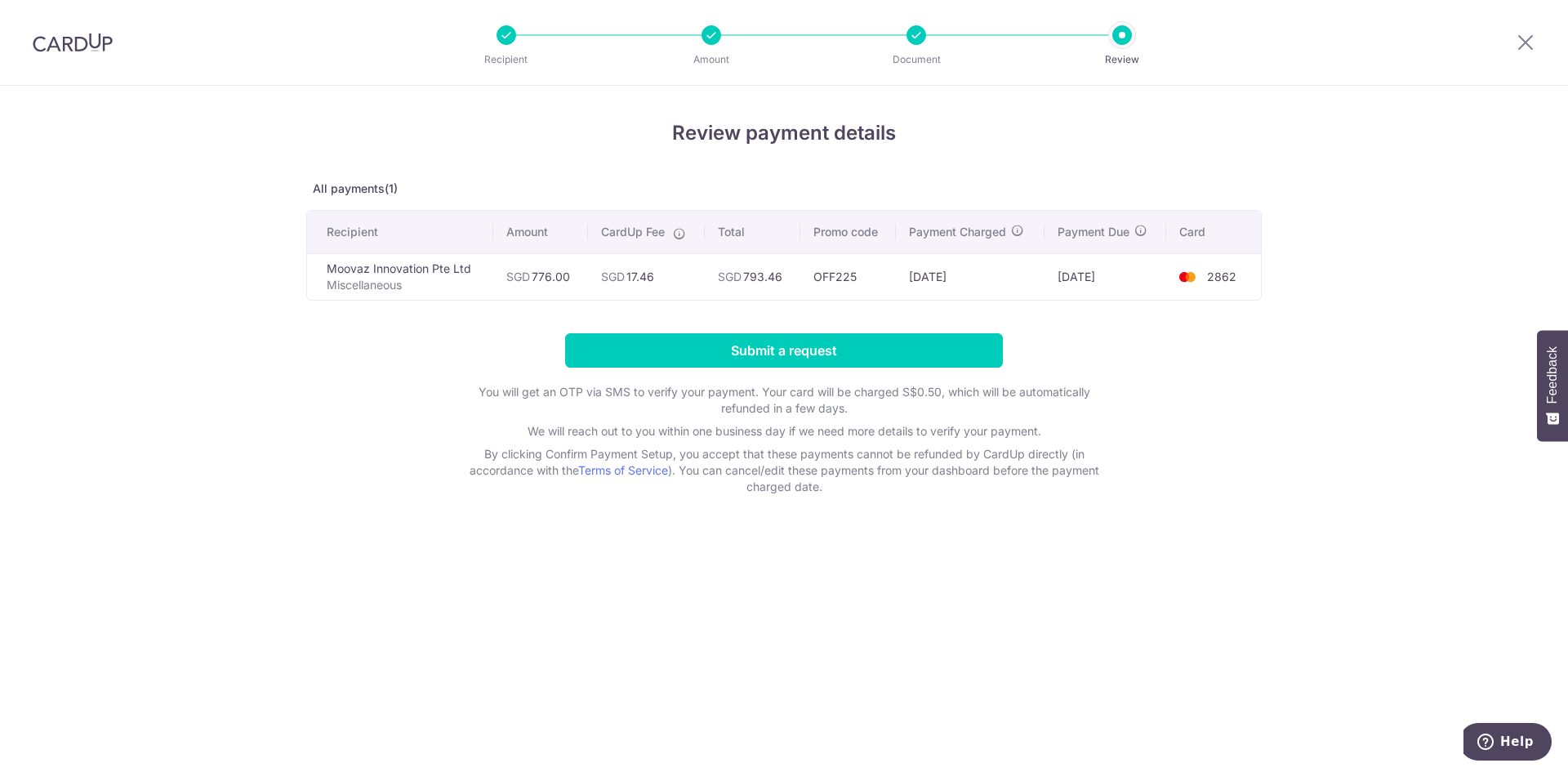
click at [53, 34] on img at bounding box center [73, 43] width 81 height 20
